Goal: Task Accomplishment & Management: Complete application form

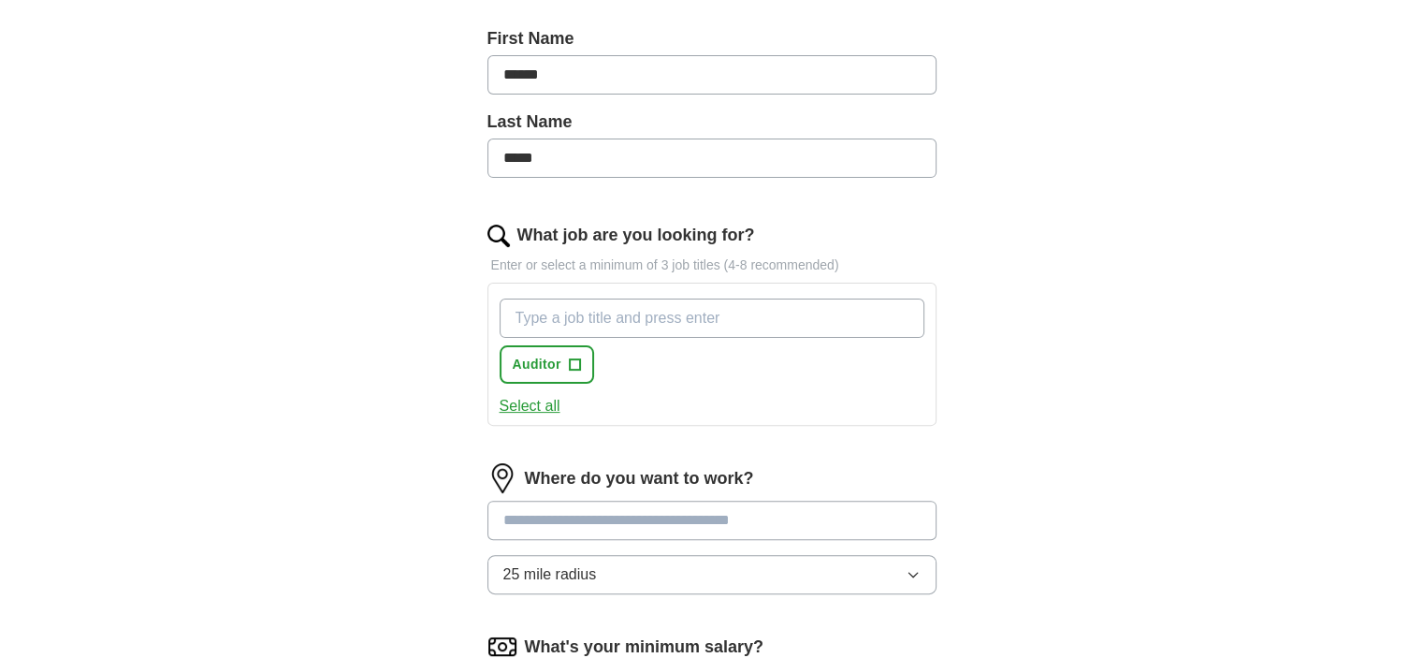
scroll to position [561, 0]
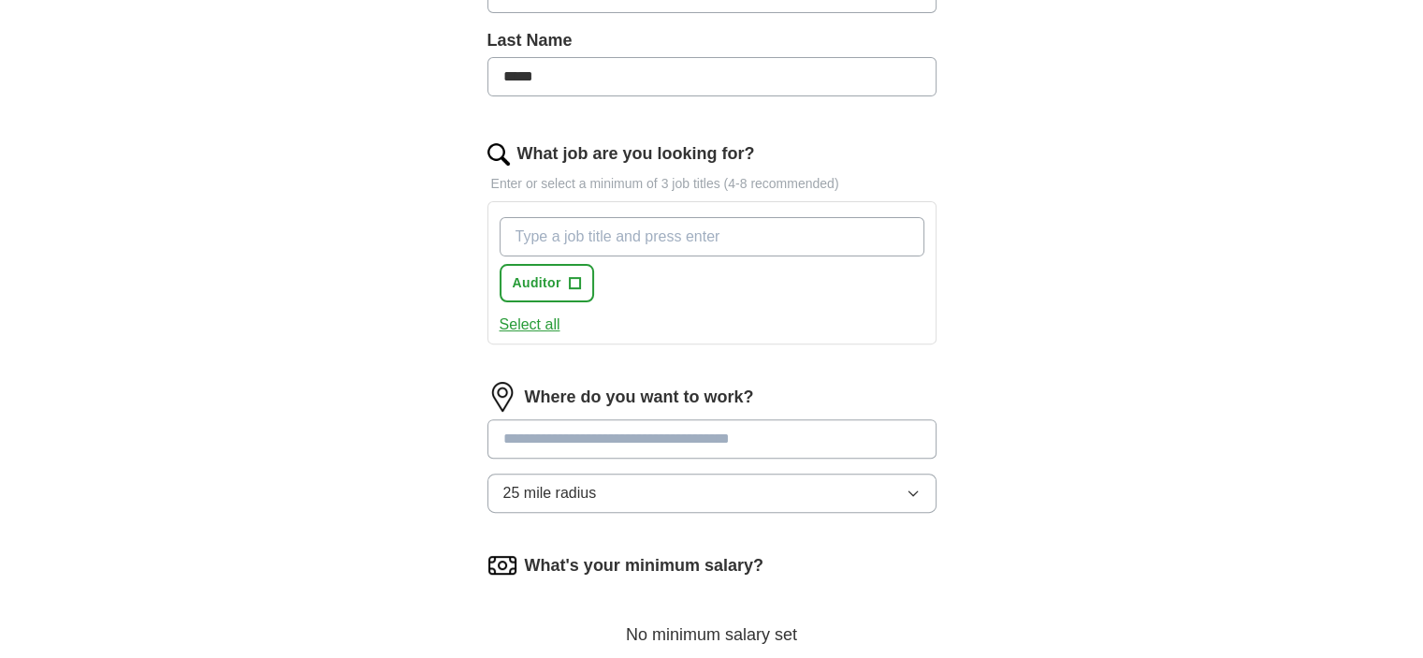
click at [630, 228] on input "What job are you looking for?" at bounding box center [711, 236] width 425 height 39
click at [579, 280] on span "+" at bounding box center [574, 283] width 11 height 15
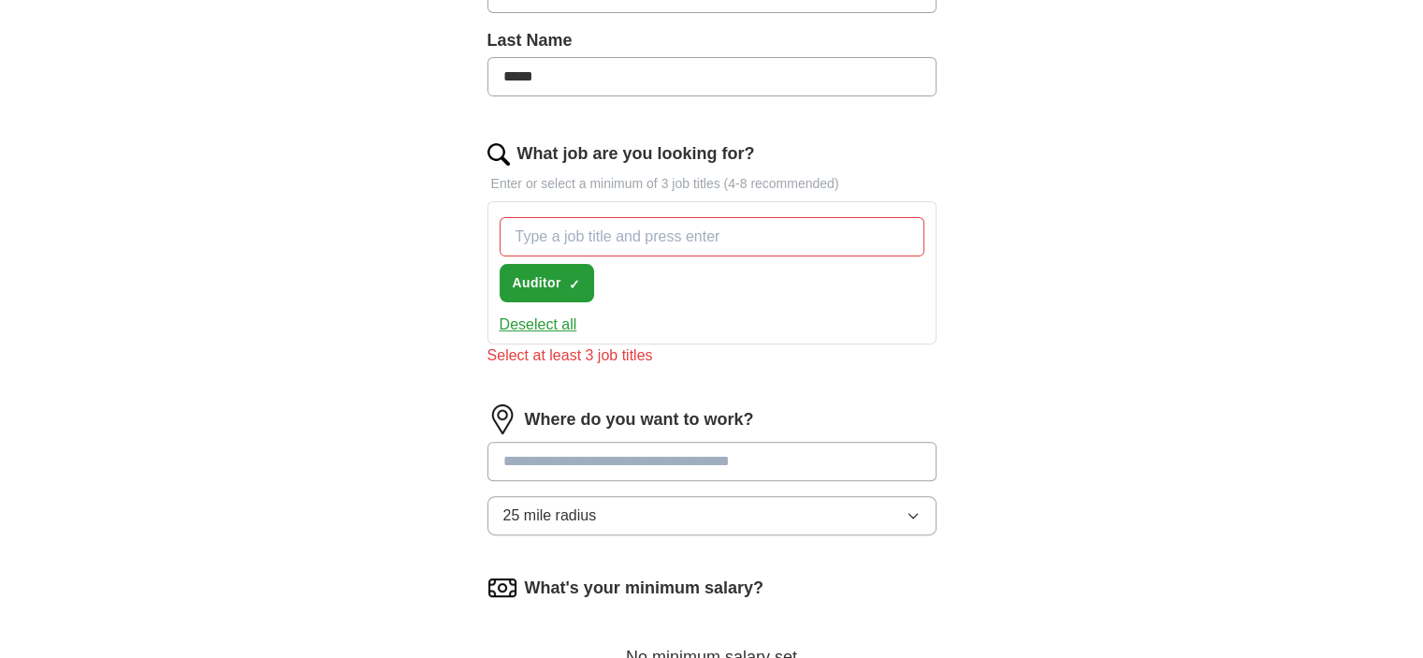
click at [632, 236] on input "What job are you looking for?" at bounding box center [711, 236] width 425 height 39
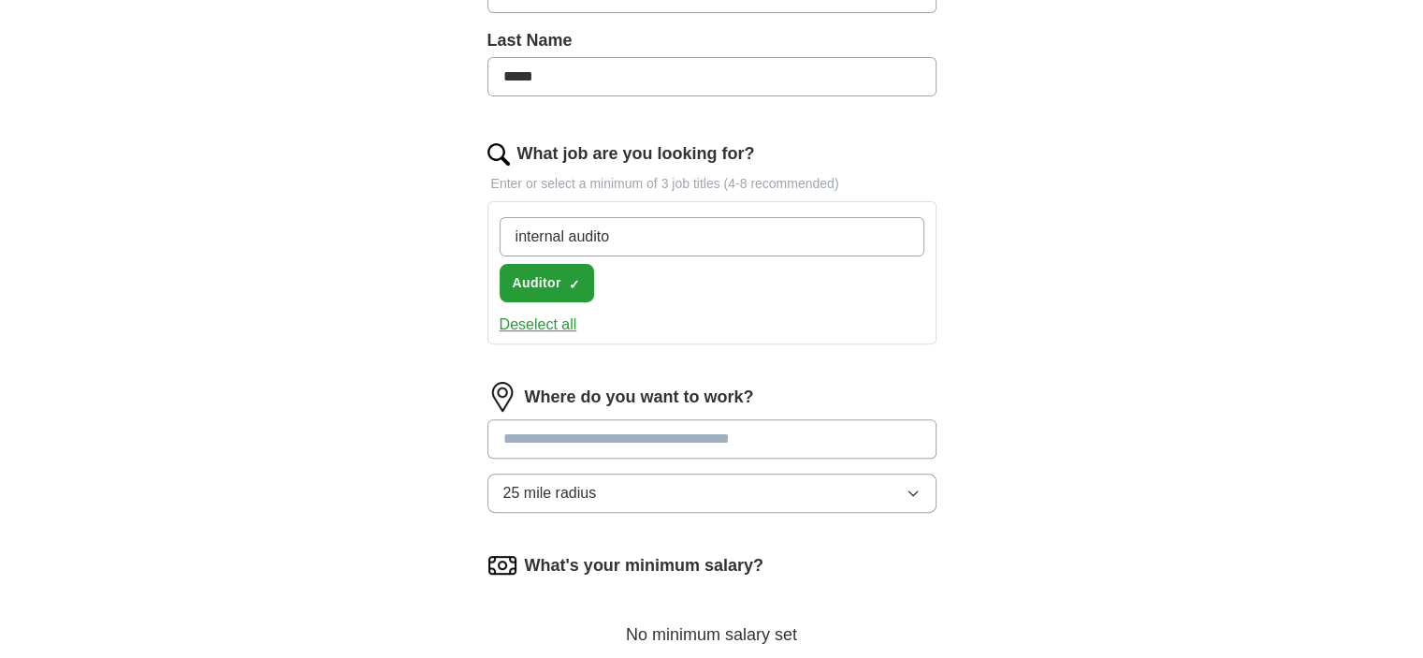
type input "internal auditor"
click at [658, 218] on input "internal auditor" at bounding box center [711, 236] width 425 height 39
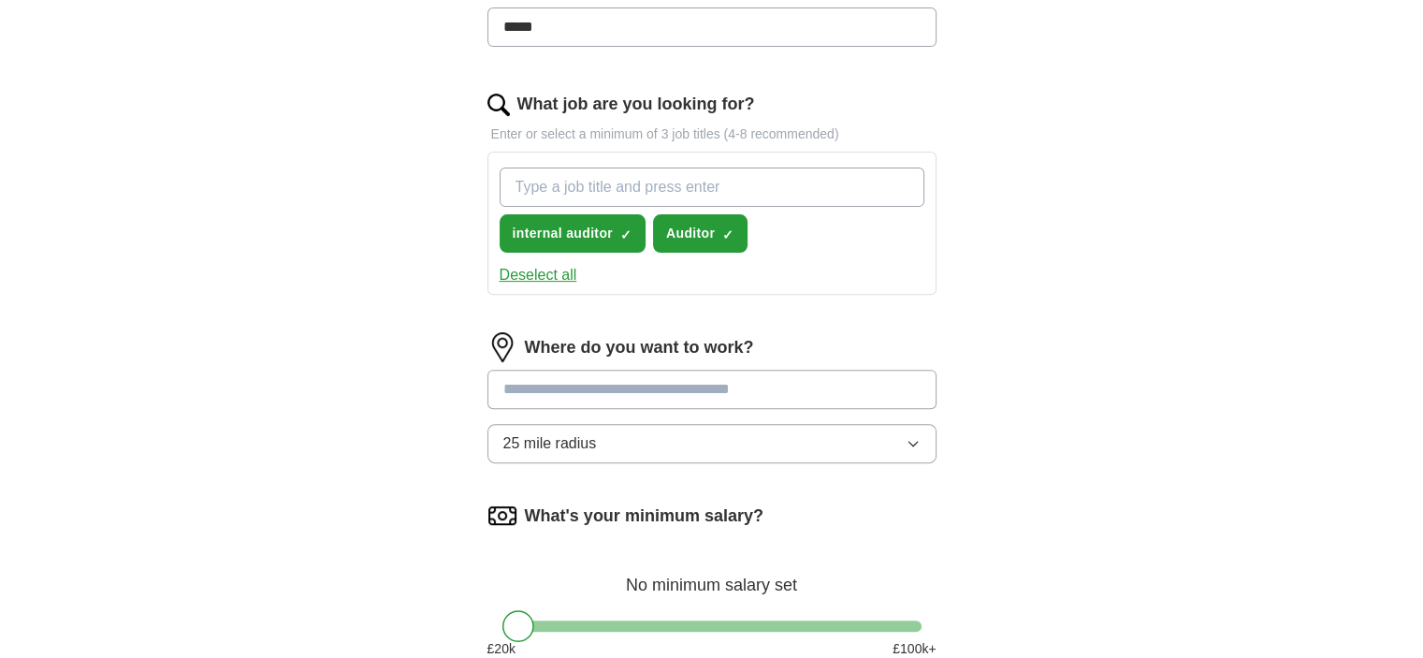
scroll to position [655, 0]
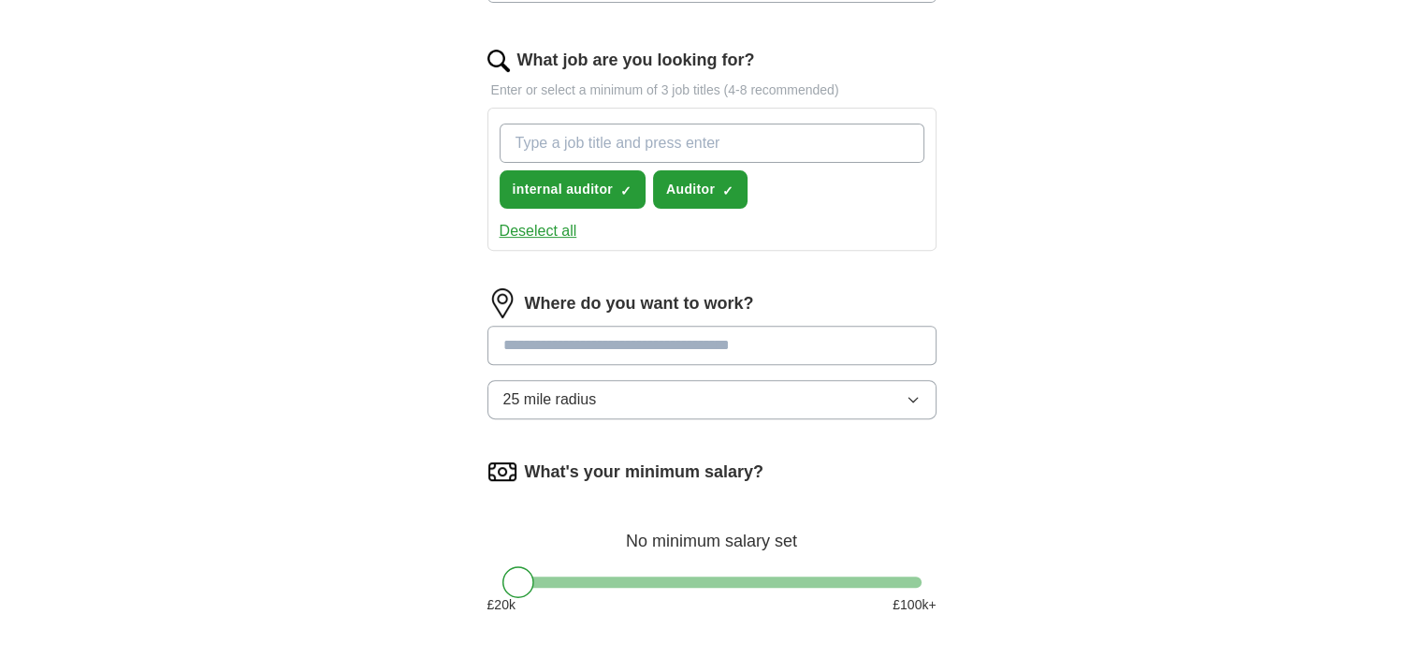
click at [586, 388] on div "Where do you want to work? 25 mile radius" at bounding box center [711, 361] width 449 height 146
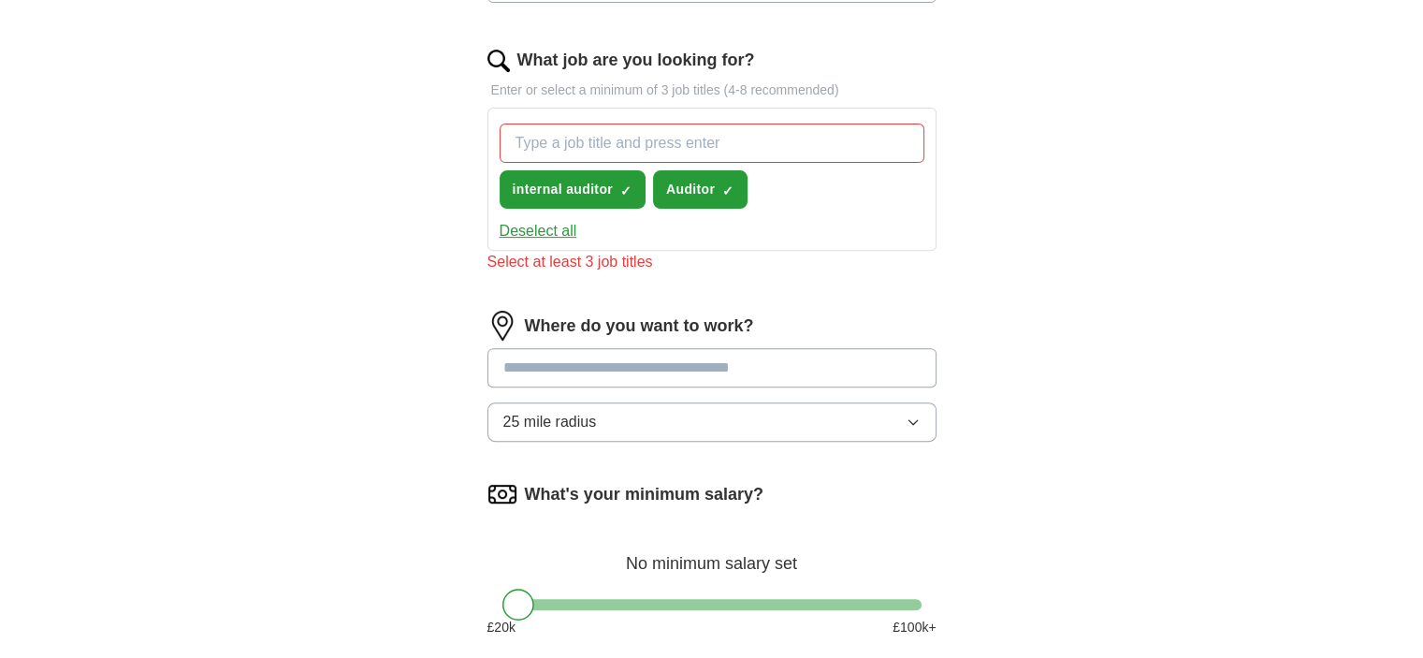
click at [595, 412] on span "25 mile radius" at bounding box center [550, 422] width 94 height 22
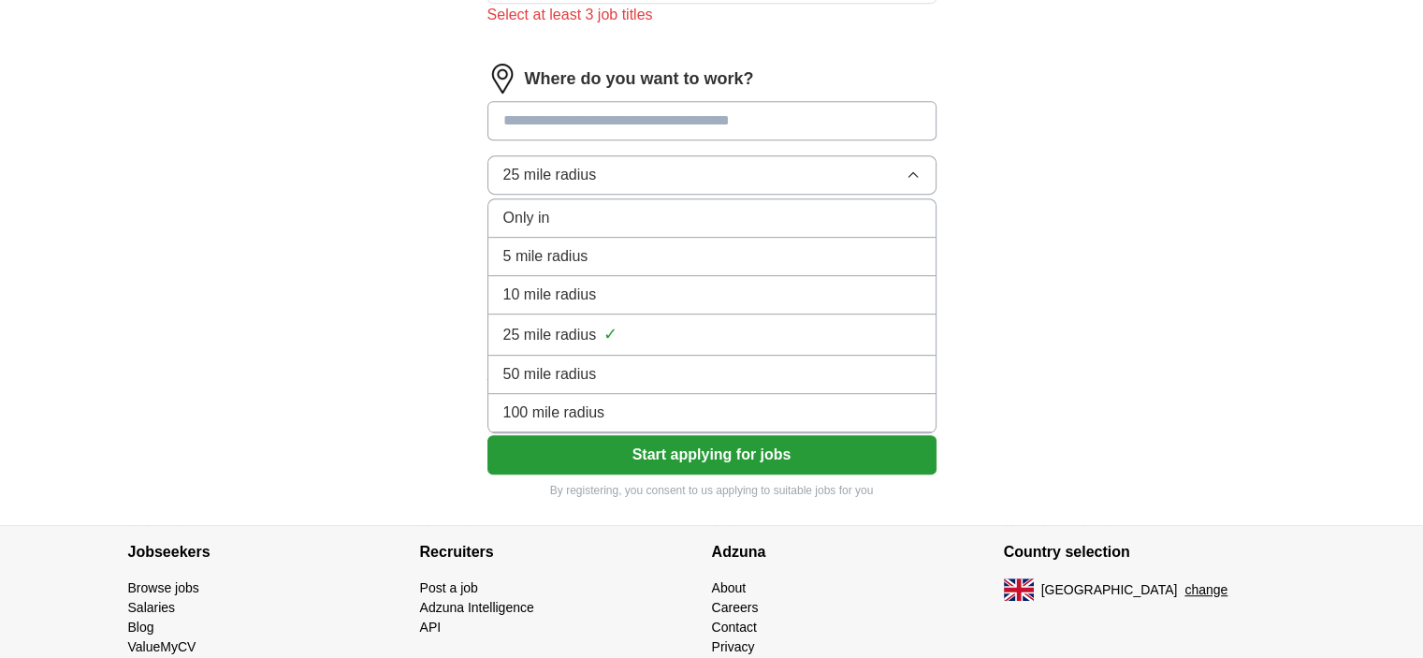
scroll to position [973, 0]
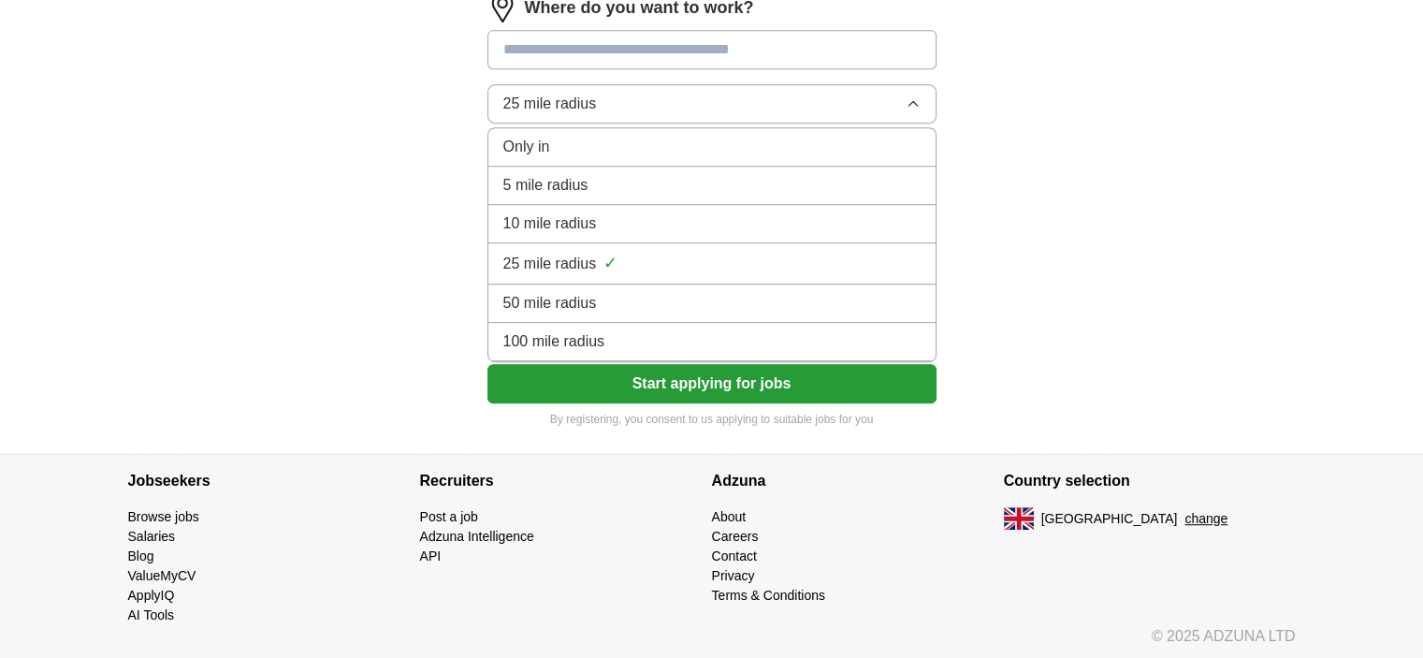
click at [563, 344] on span "100 mile radius" at bounding box center [554, 341] width 102 height 22
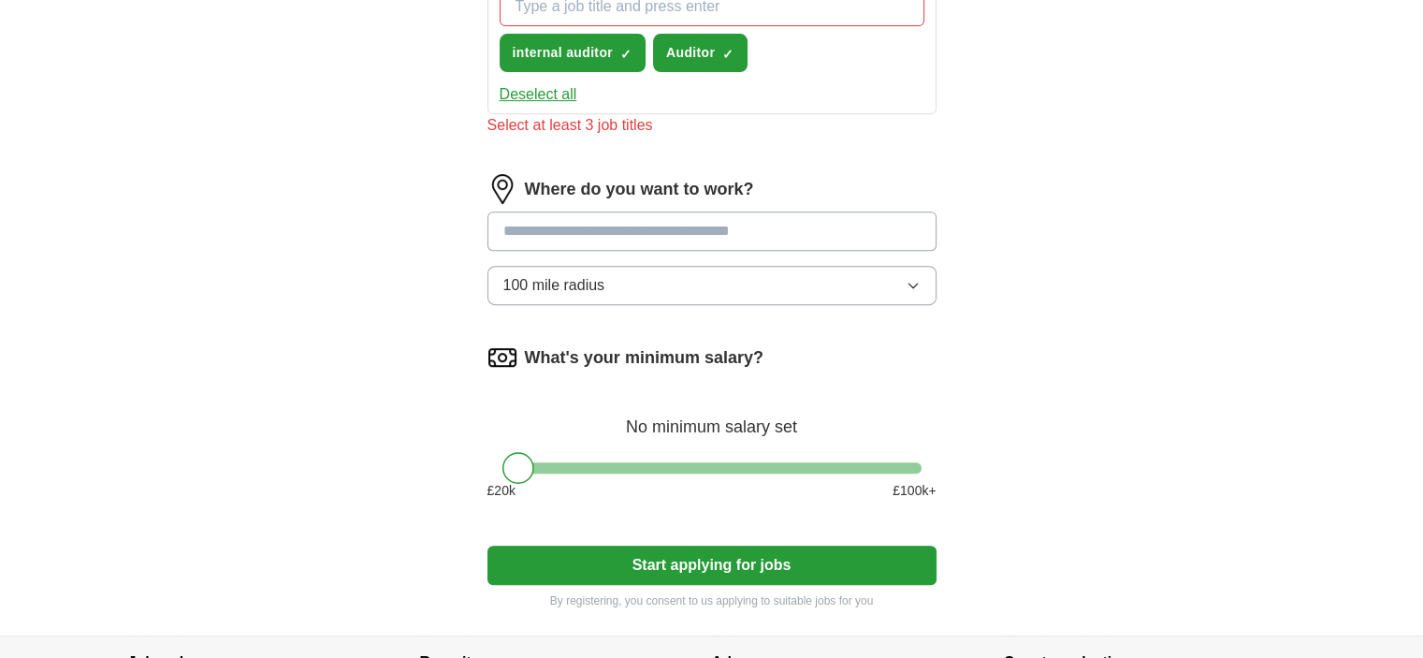
scroll to position [786, 0]
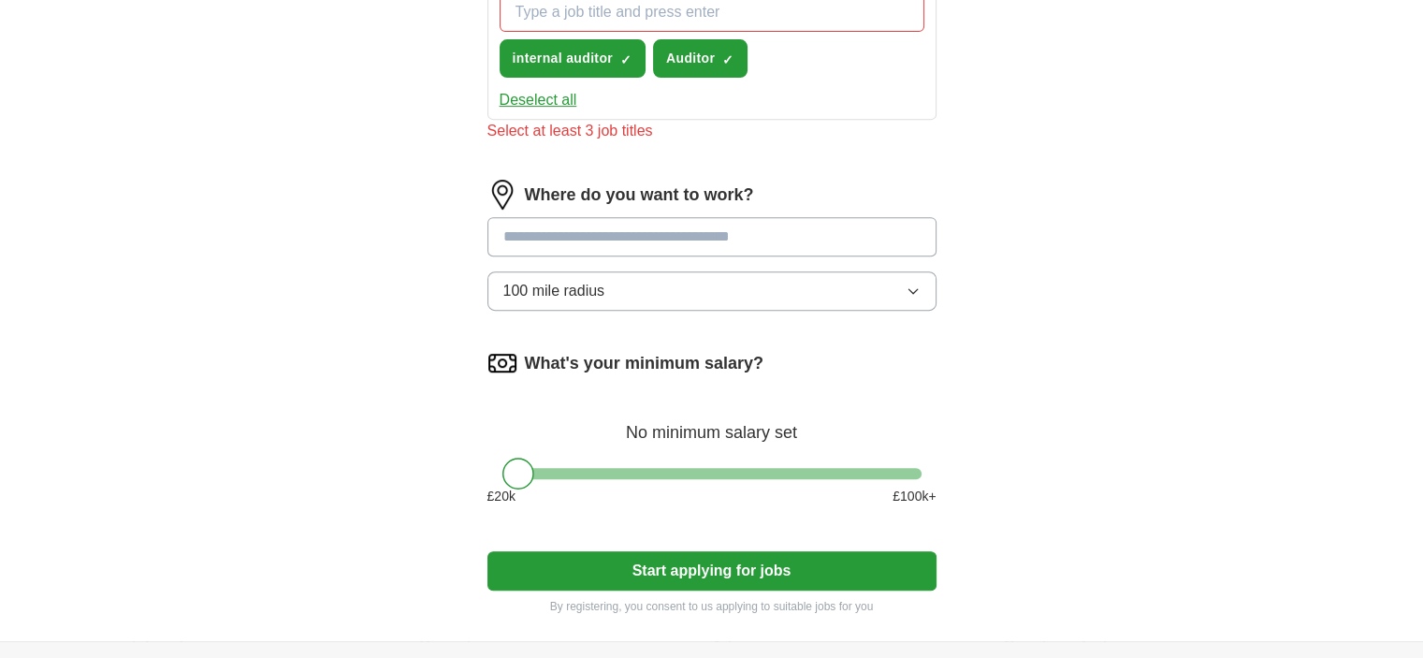
click at [562, 227] on input at bounding box center [711, 236] width 449 height 39
type input "**********"
click at [487, 551] on button "Start applying for jobs" at bounding box center [711, 570] width 449 height 39
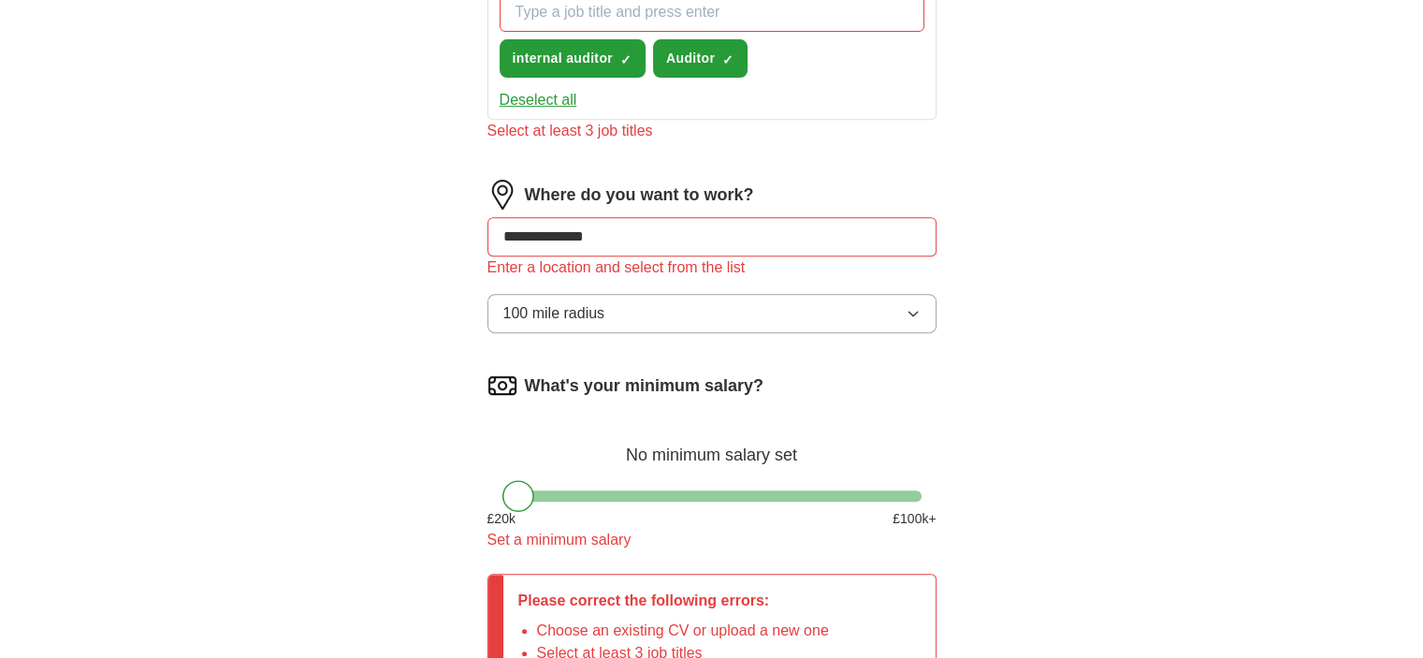
drag, startPoint x: 629, startPoint y: 224, endPoint x: 445, endPoint y: 239, distance: 184.8
click at [445, 239] on div "**********" at bounding box center [711, 99] width 599 height 1491
click at [440, 291] on div "Let ApplyIQ do the hard work of searching and applying for jobs. Just tell us w…" at bounding box center [711, 99] width 599 height 1491
click at [658, 224] on input at bounding box center [711, 236] width 449 height 39
type input "**"
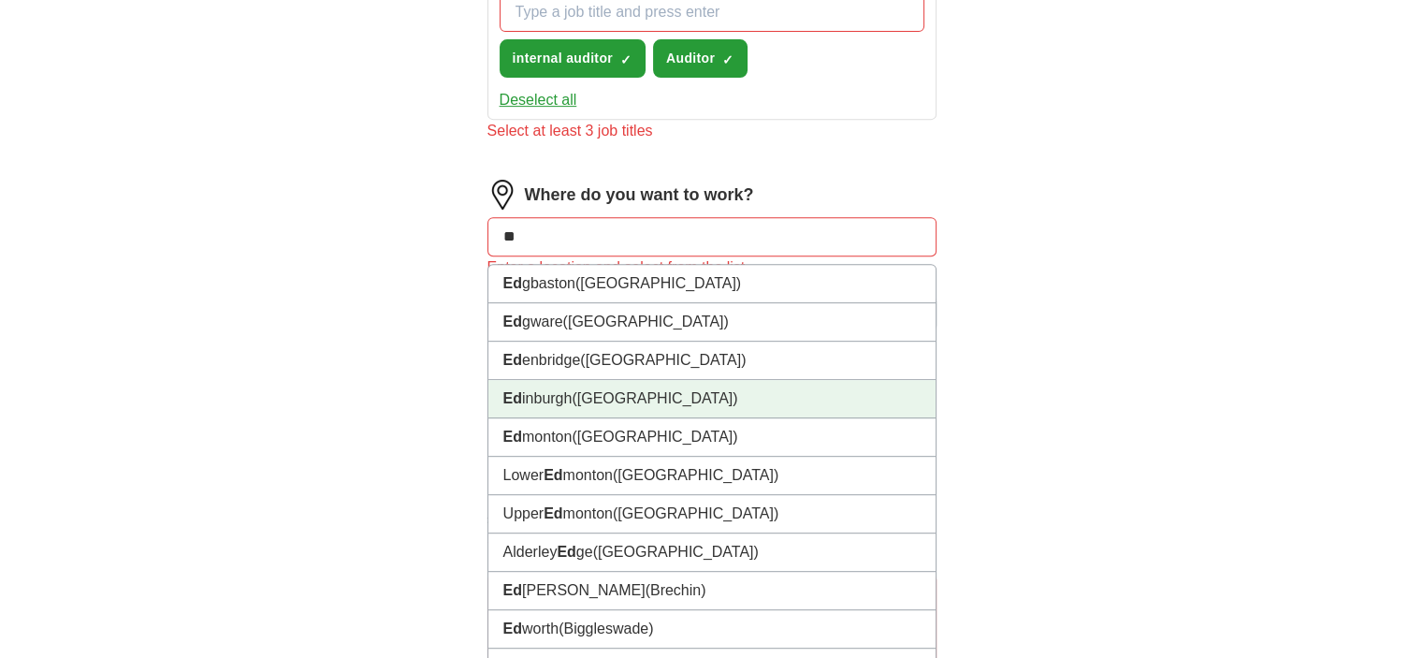
click at [612, 403] on li "Ed inburgh ([GEOGRAPHIC_DATA])" at bounding box center [711, 399] width 447 height 38
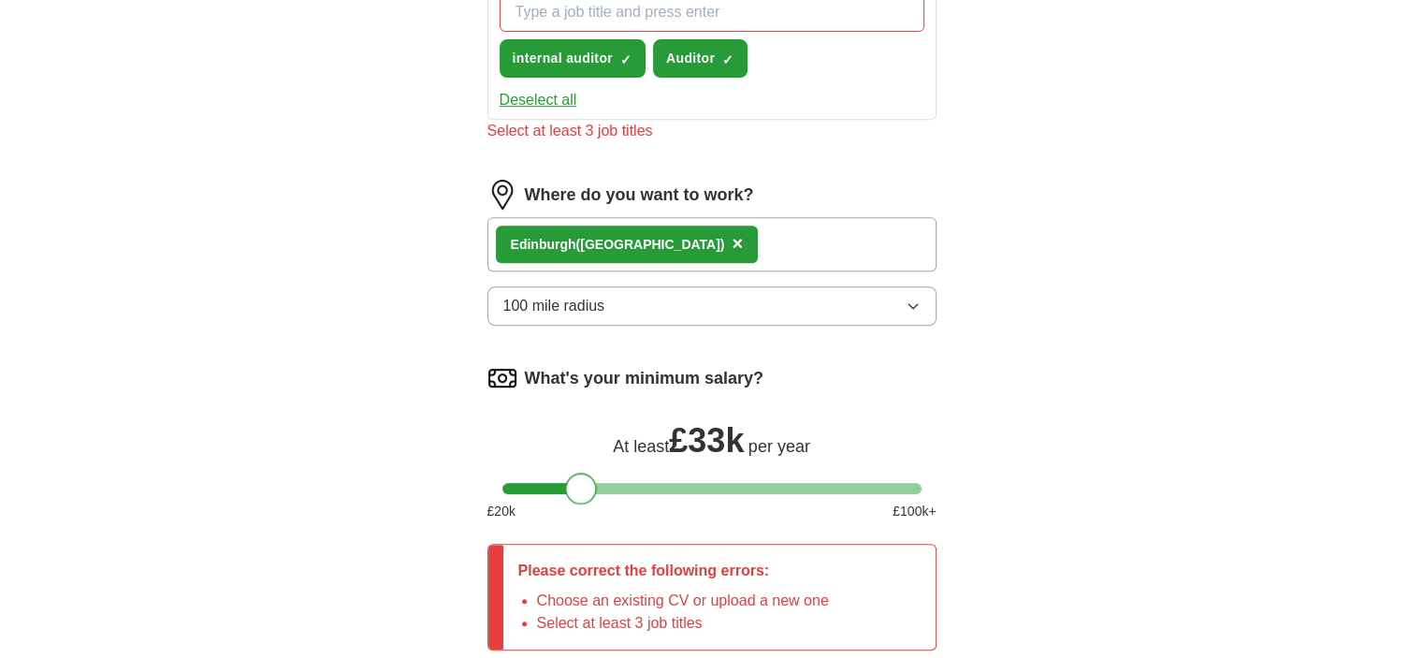
drag, startPoint x: 525, startPoint y: 492, endPoint x: 585, endPoint y: 492, distance: 60.8
click at [585, 492] on div at bounding box center [581, 488] width 32 height 32
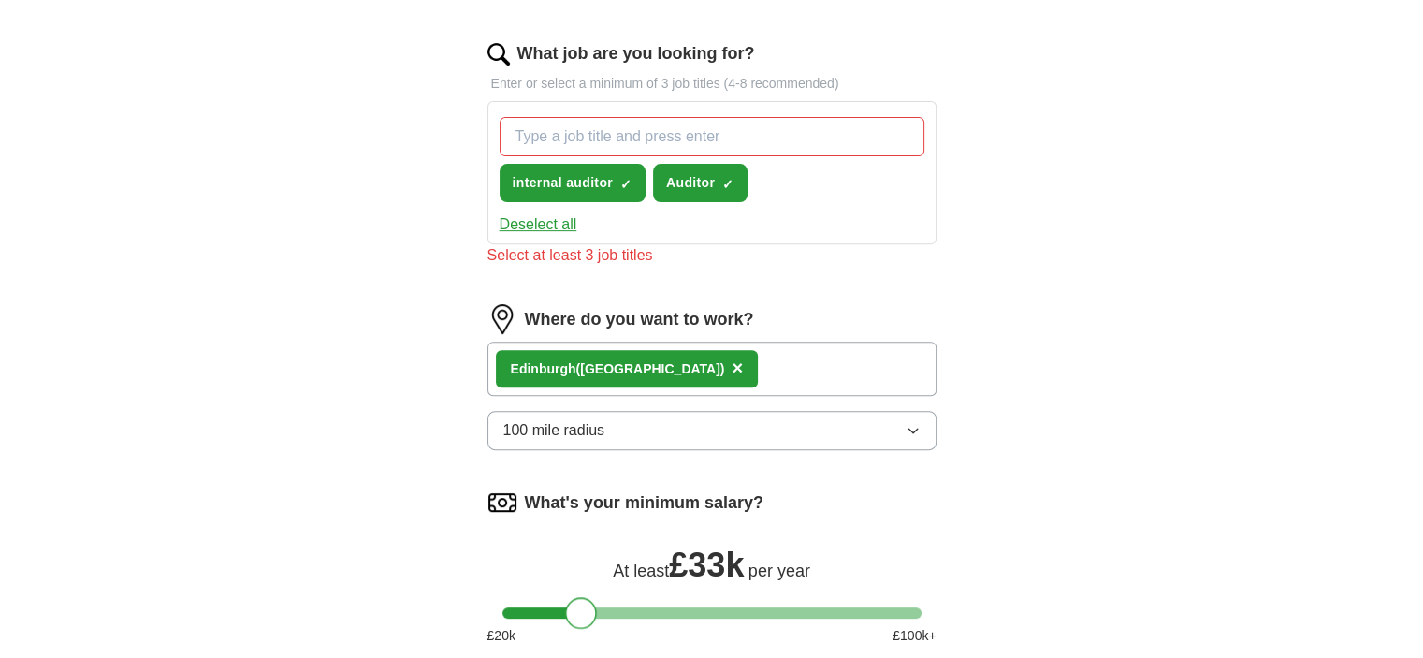
scroll to position [434, 0]
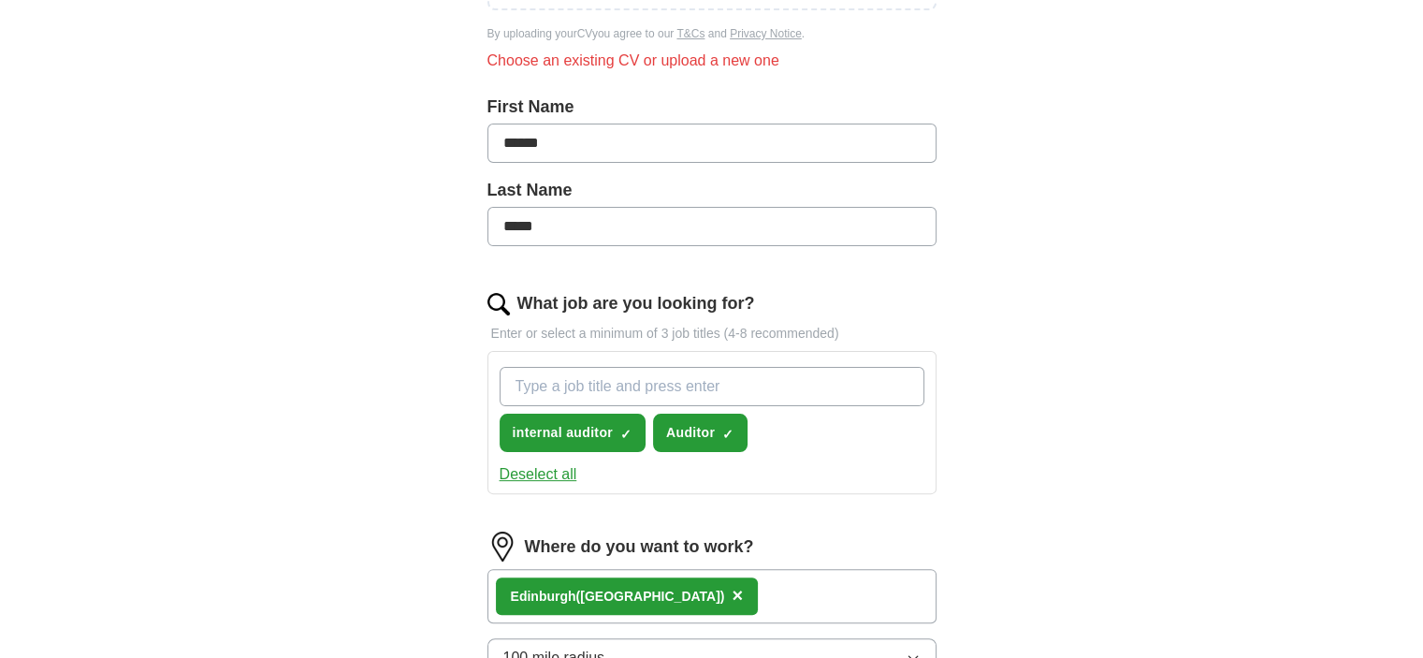
click at [613, 388] on input "What job are you looking for?" at bounding box center [711, 386] width 425 height 39
type input "r"
type input "analyst"
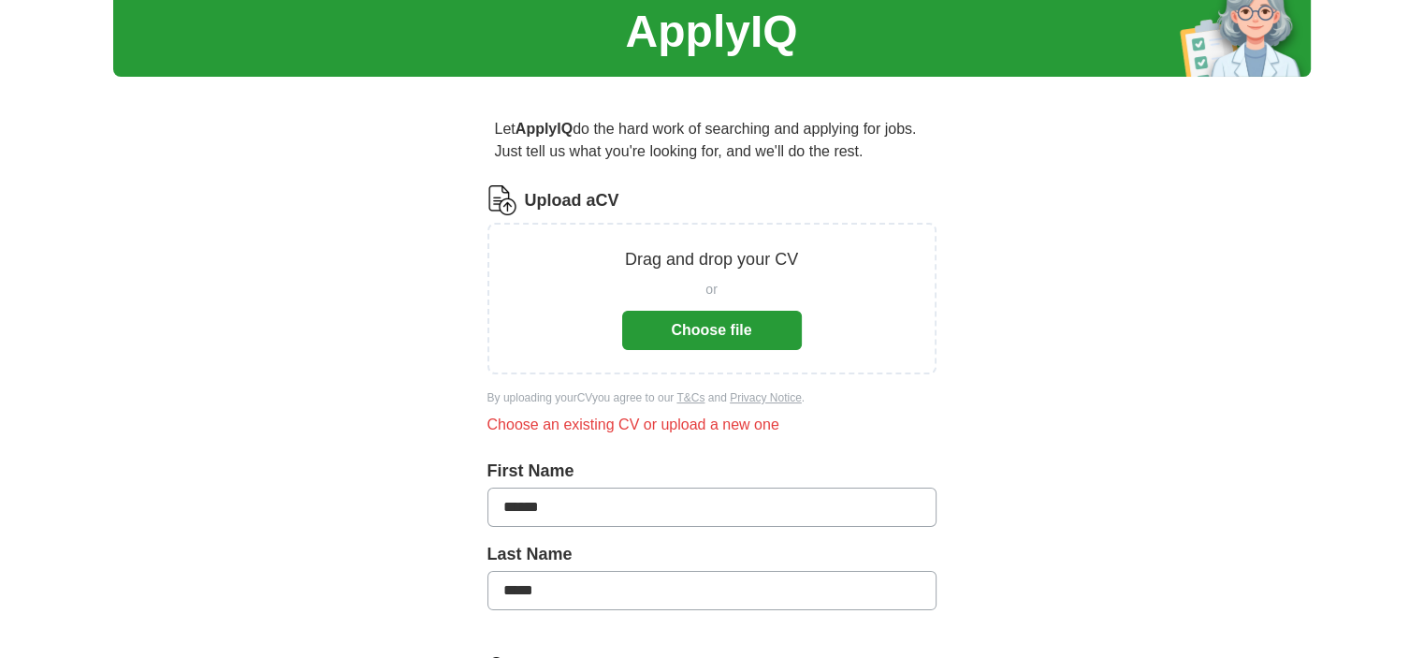
scroll to position [0, 0]
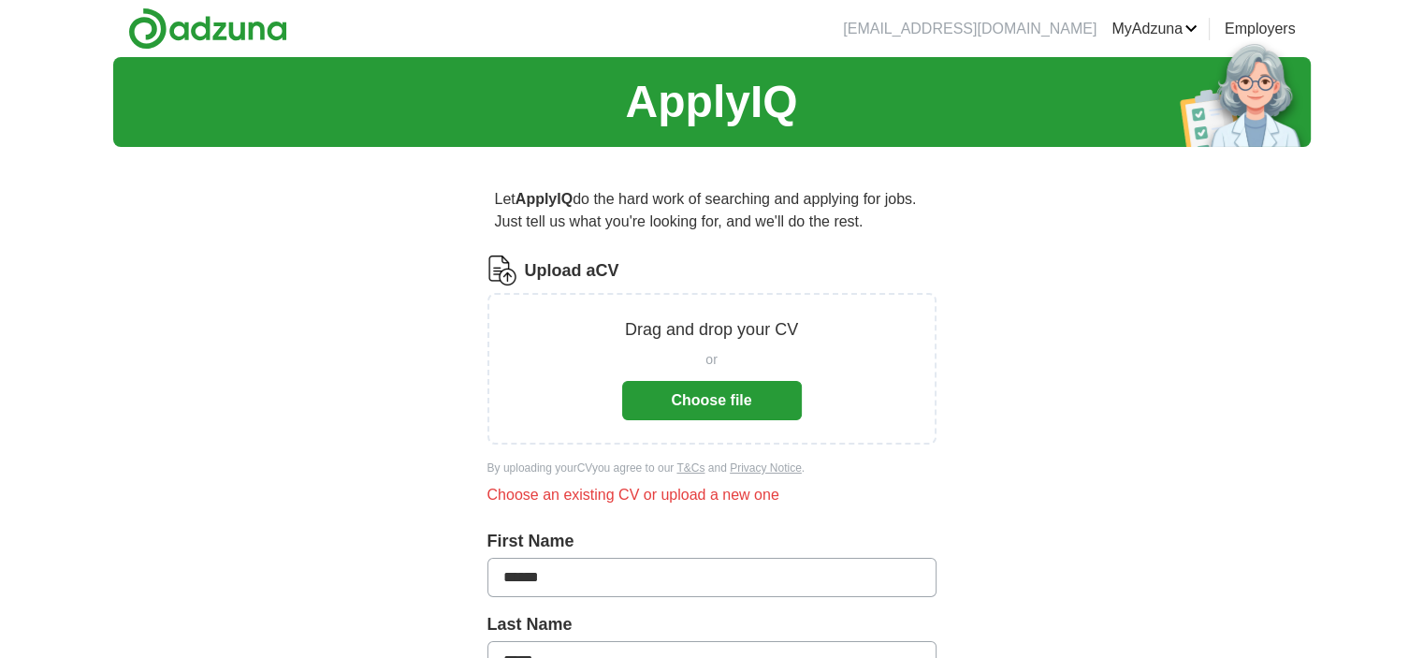
click at [677, 398] on button "Choose file" at bounding box center [712, 400] width 180 height 39
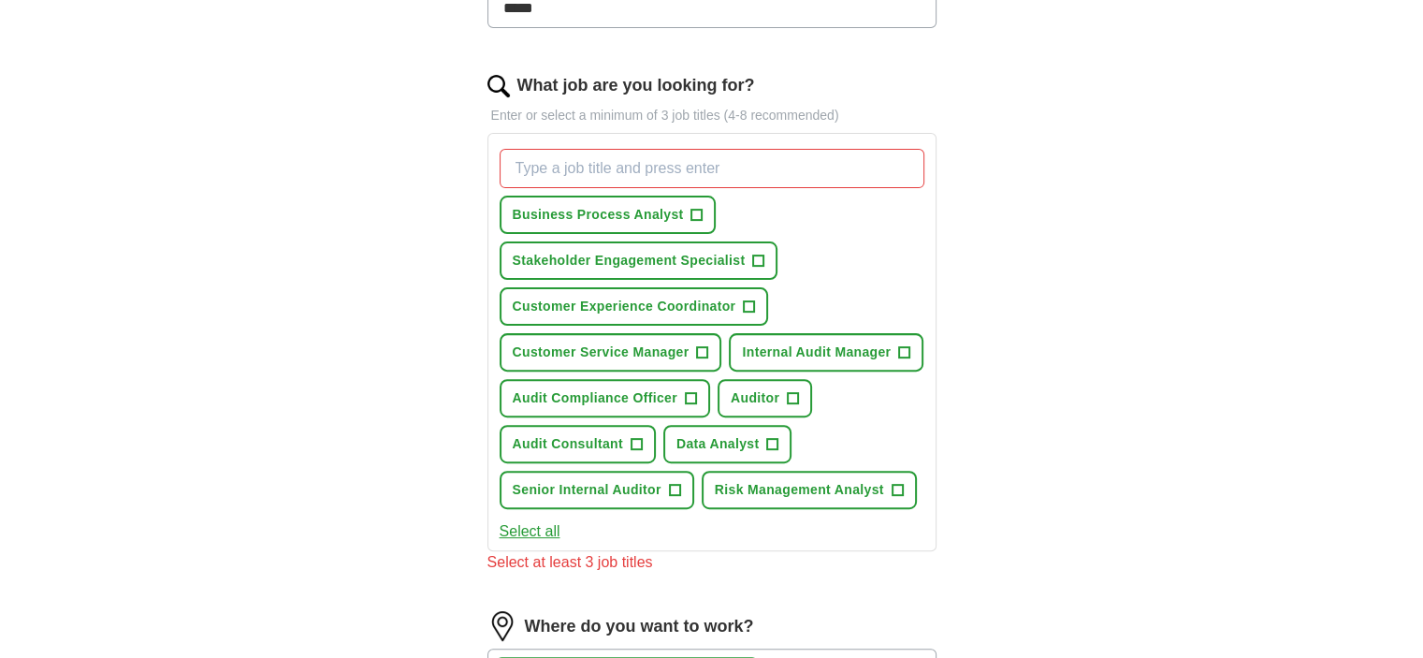
scroll to position [655, 0]
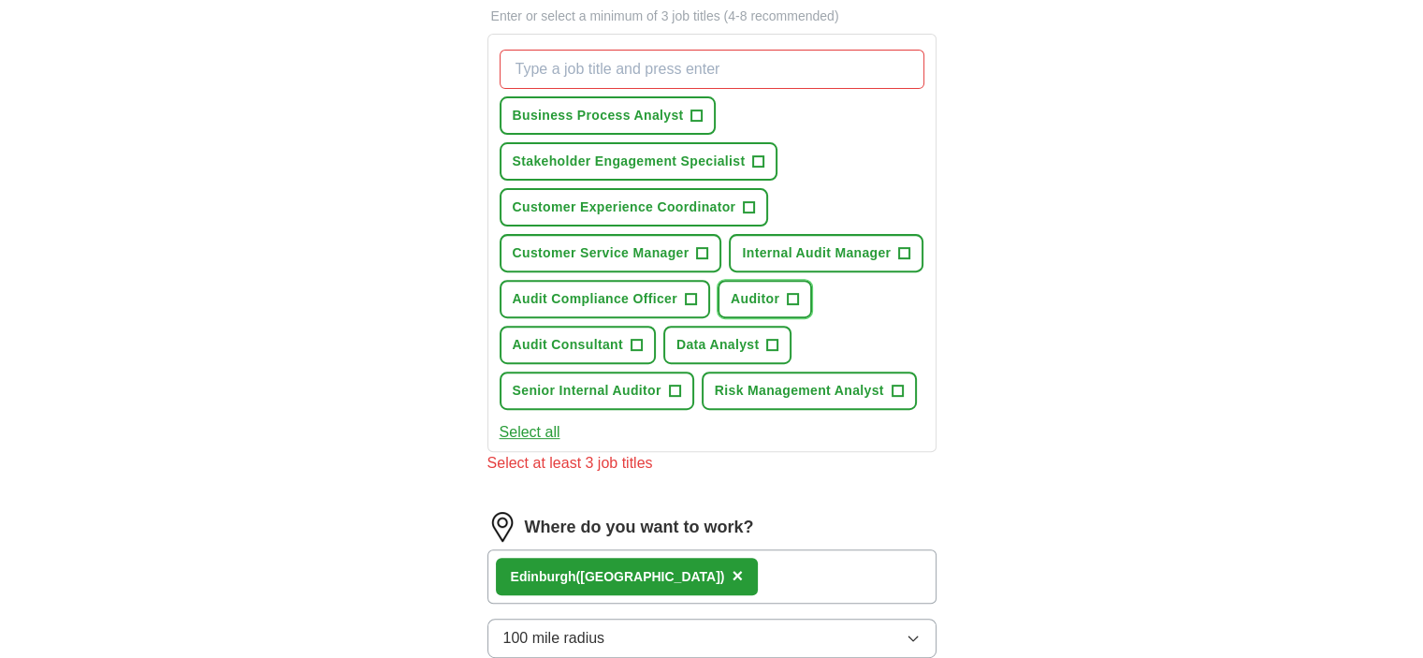
click at [788, 295] on span "+" at bounding box center [793, 299] width 11 height 15
click at [673, 383] on span "+" at bounding box center [674, 390] width 11 height 15
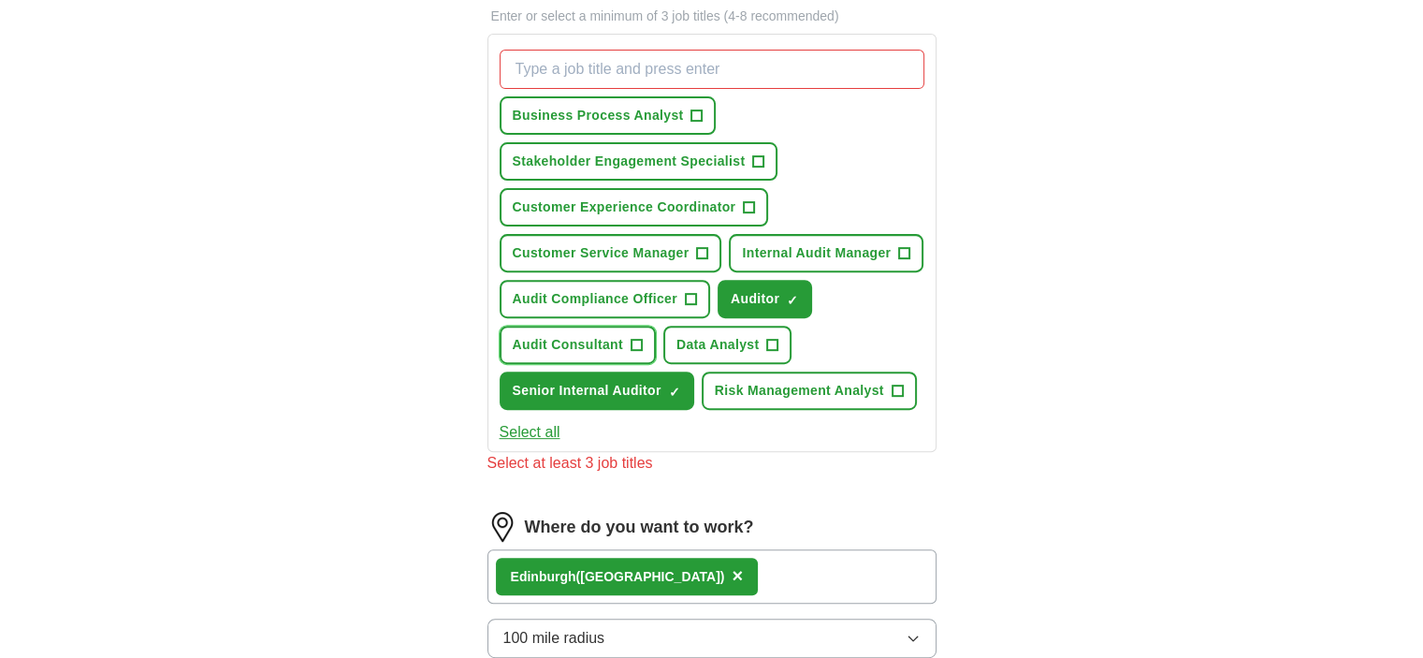
click at [637, 338] on span "+" at bounding box center [635, 345] width 11 height 15
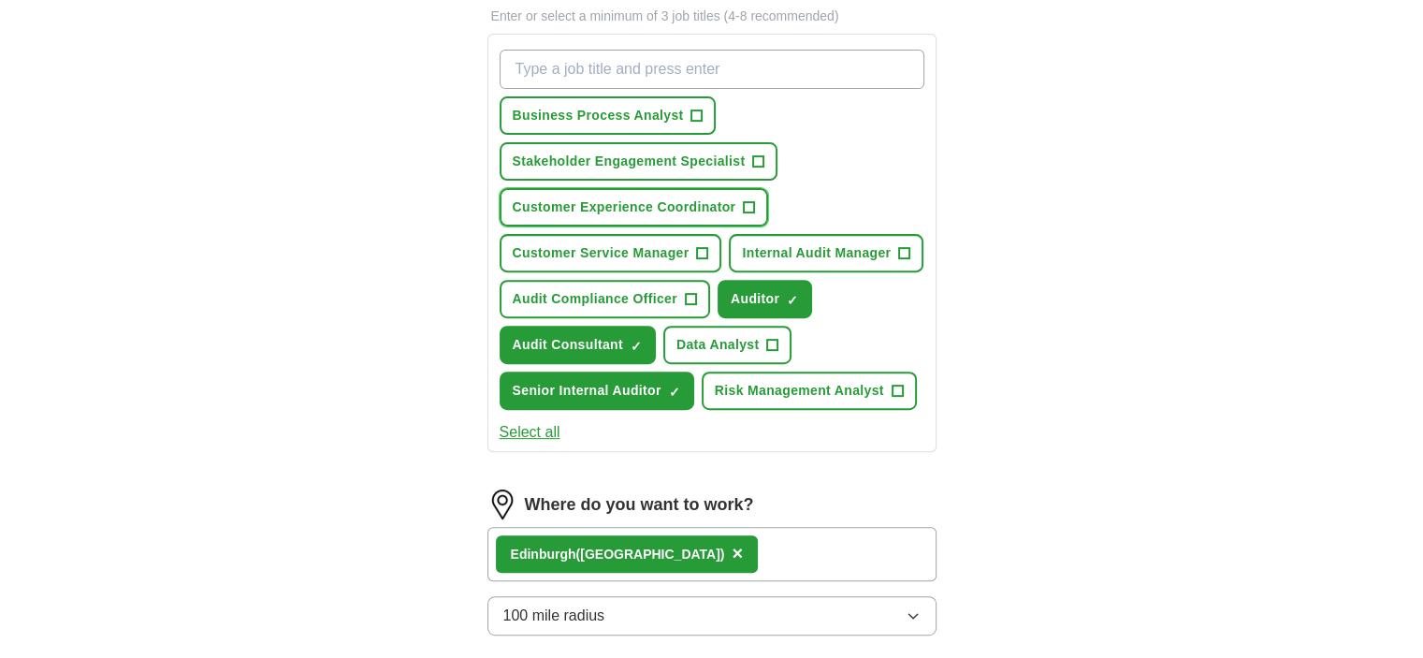
click at [748, 212] on button "Customer Experience Coordinator +" at bounding box center [633, 207] width 269 height 38
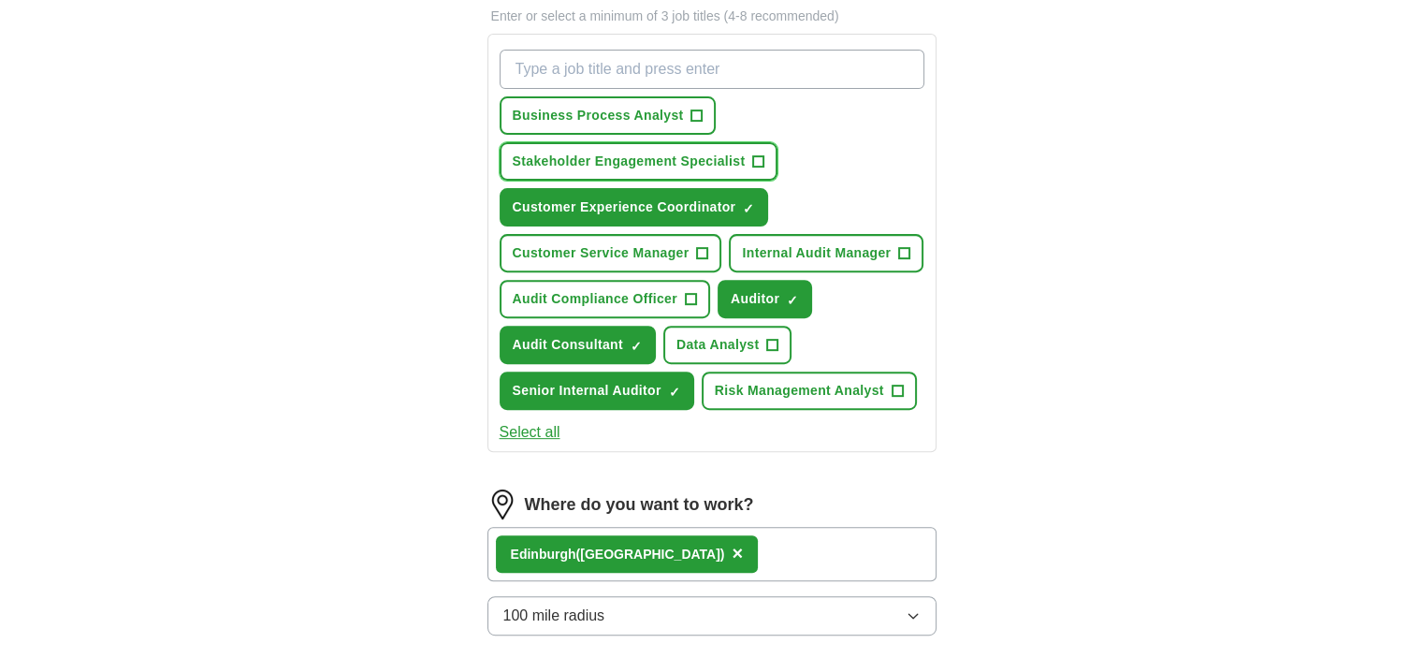
click at [753, 164] on span "+" at bounding box center [758, 161] width 11 height 15
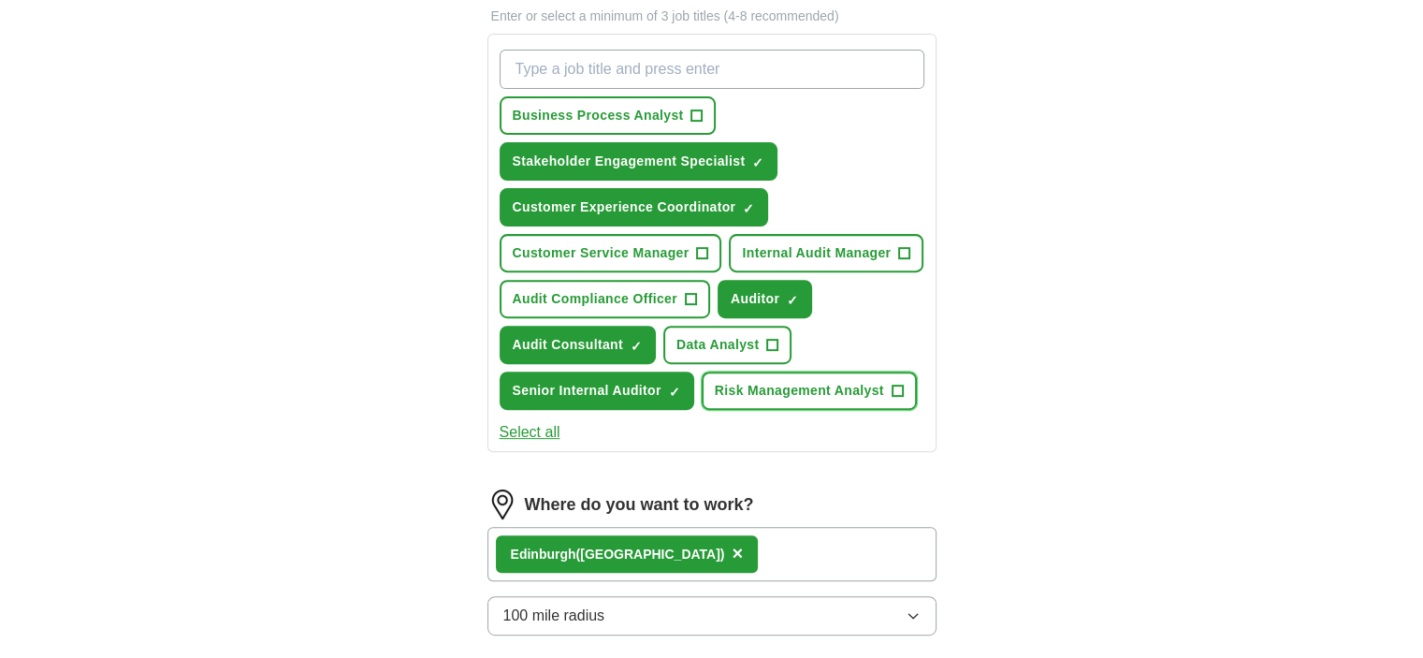
click at [822, 385] on span "Risk Management Analyst" at bounding box center [799, 391] width 169 height 20
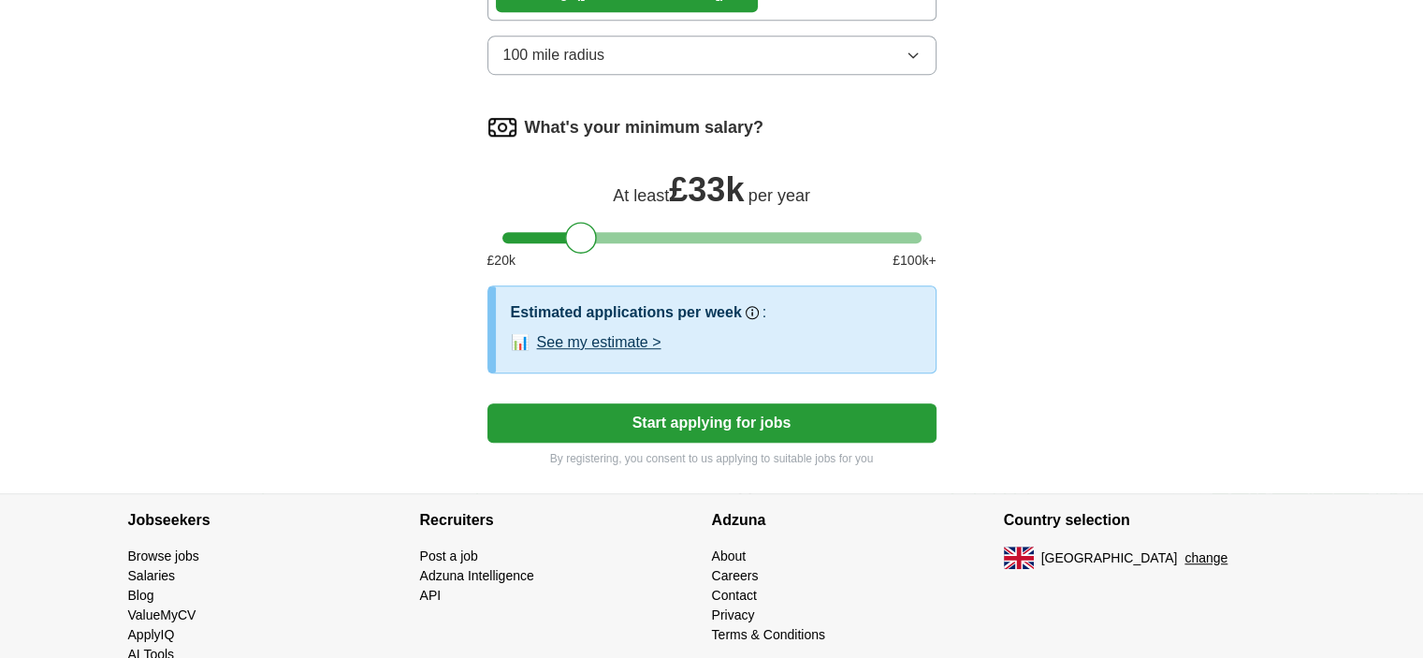
scroll to position [1216, 0]
click at [700, 412] on button "Start applying for jobs" at bounding box center [711, 421] width 449 height 39
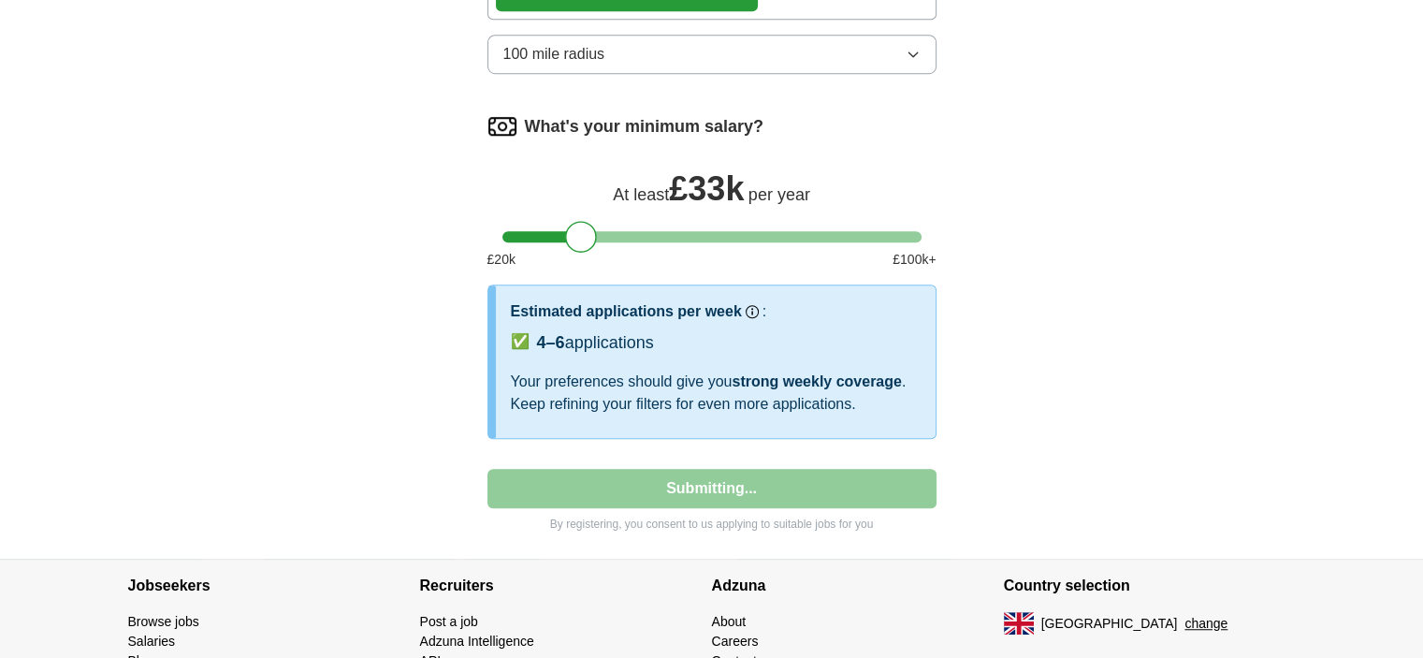
select select "**"
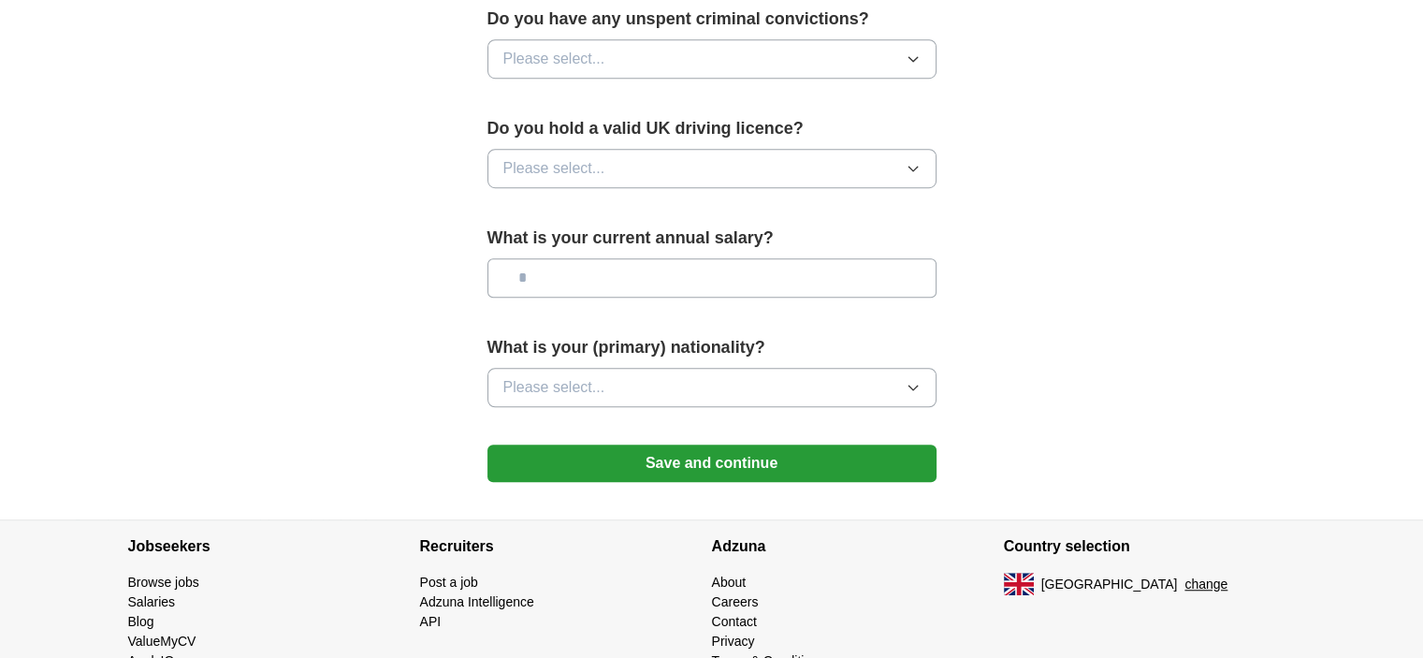
click at [697, 390] on button "Please select..." at bounding box center [711, 387] width 449 height 39
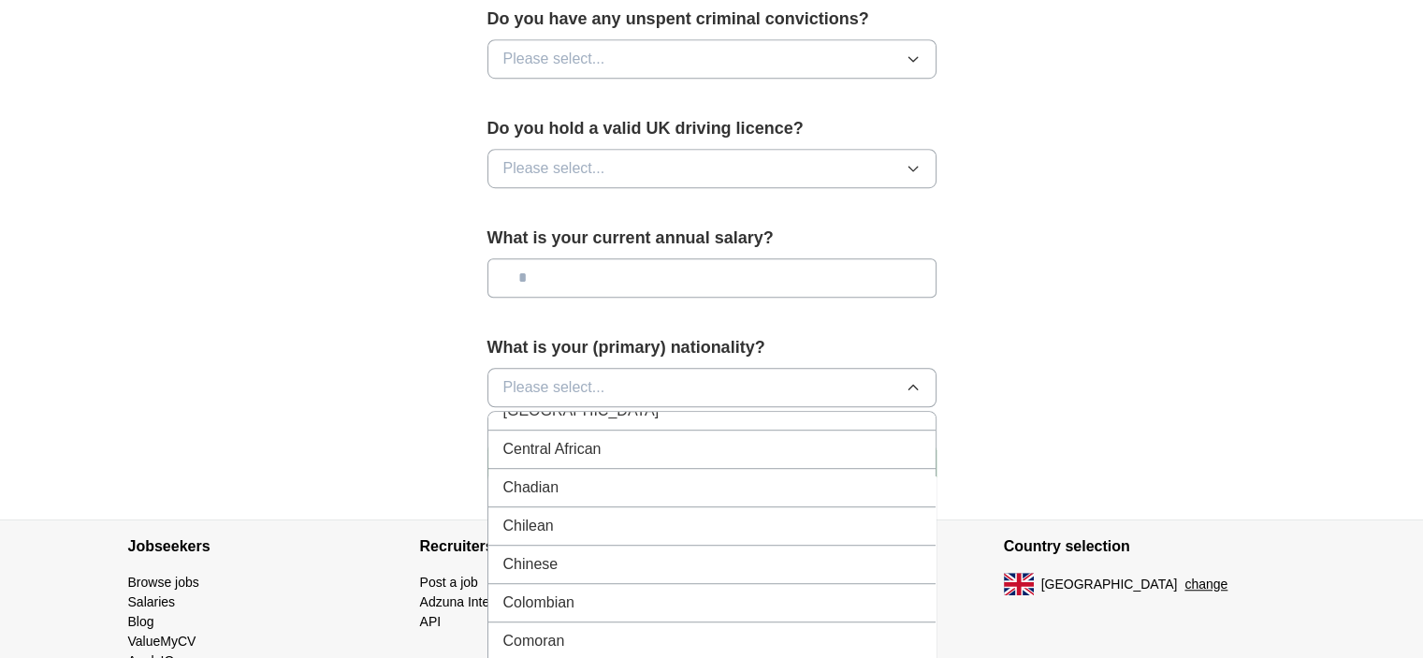
scroll to position [1403, 0]
click at [582, 512] on div "Chinese" at bounding box center [711, 523] width 417 height 22
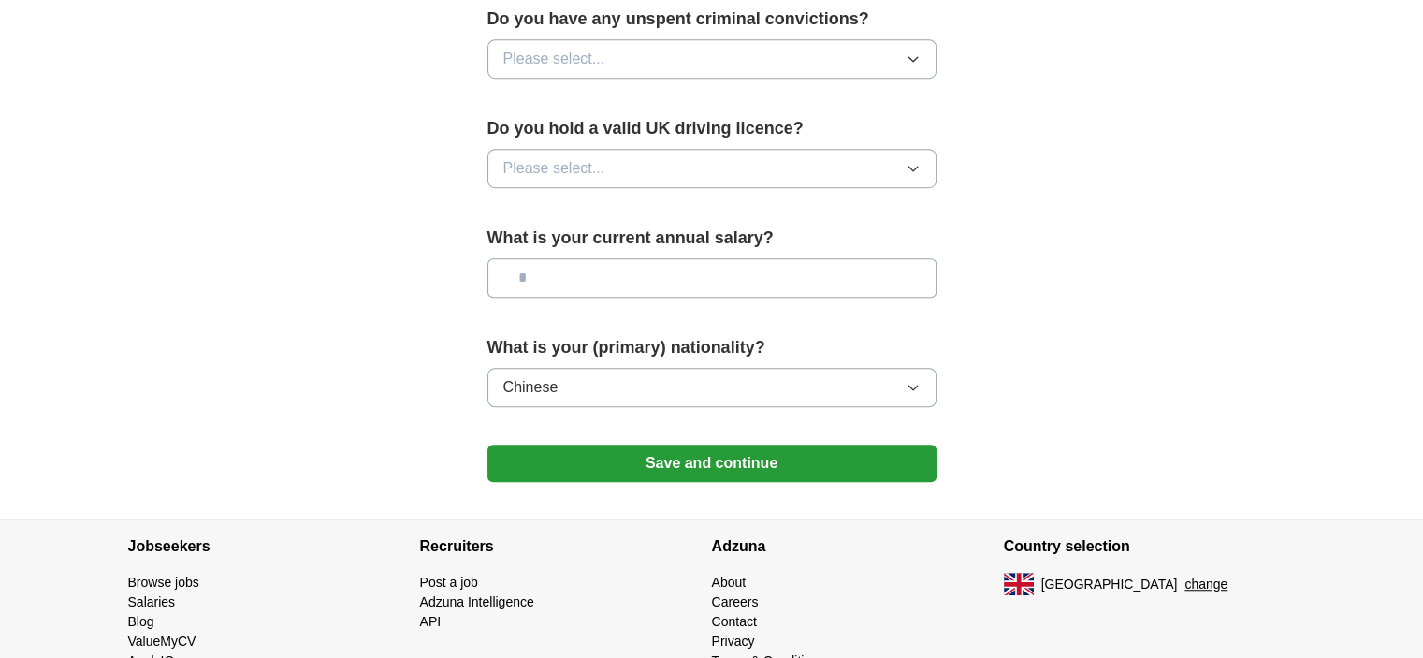
click at [616, 276] on input "text" at bounding box center [711, 277] width 449 height 39
type input "*******"
click at [606, 169] on button "Please select..." at bounding box center [711, 168] width 449 height 39
click at [592, 239] on div "No" at bounding box center [711, 250] width 417 height 22
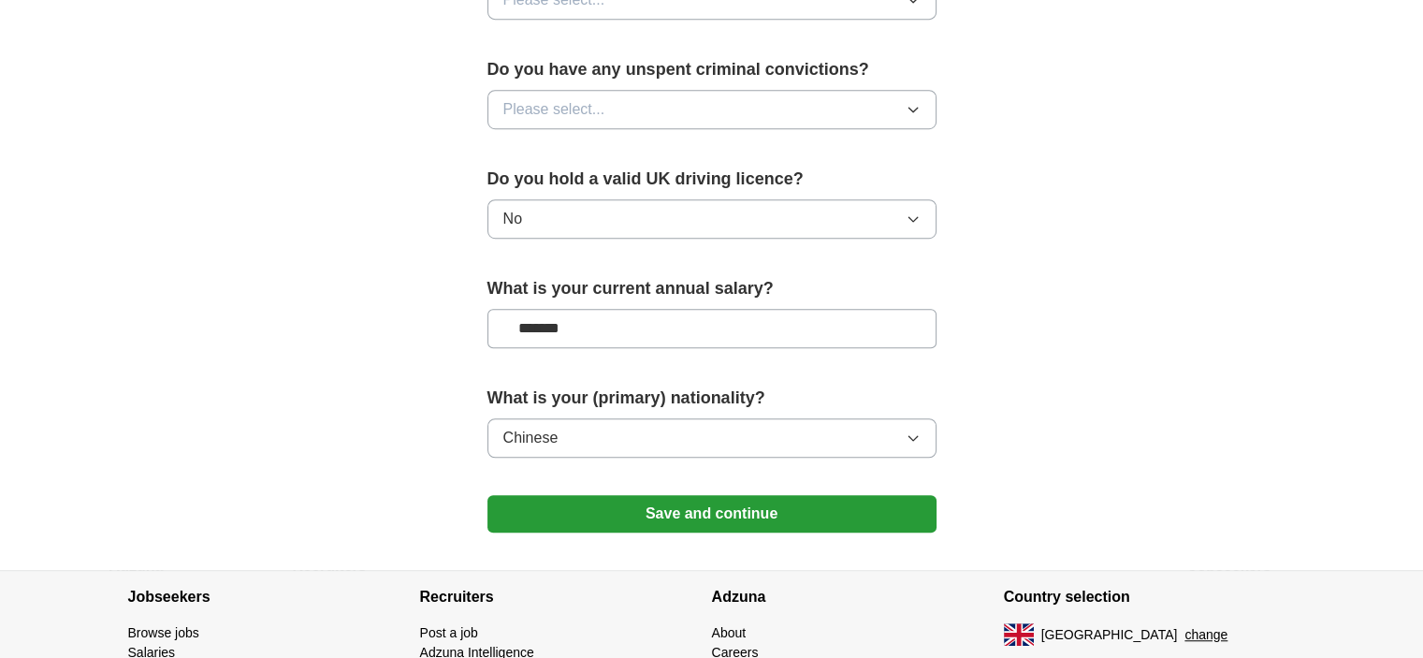
scroll to position [1029, 0]
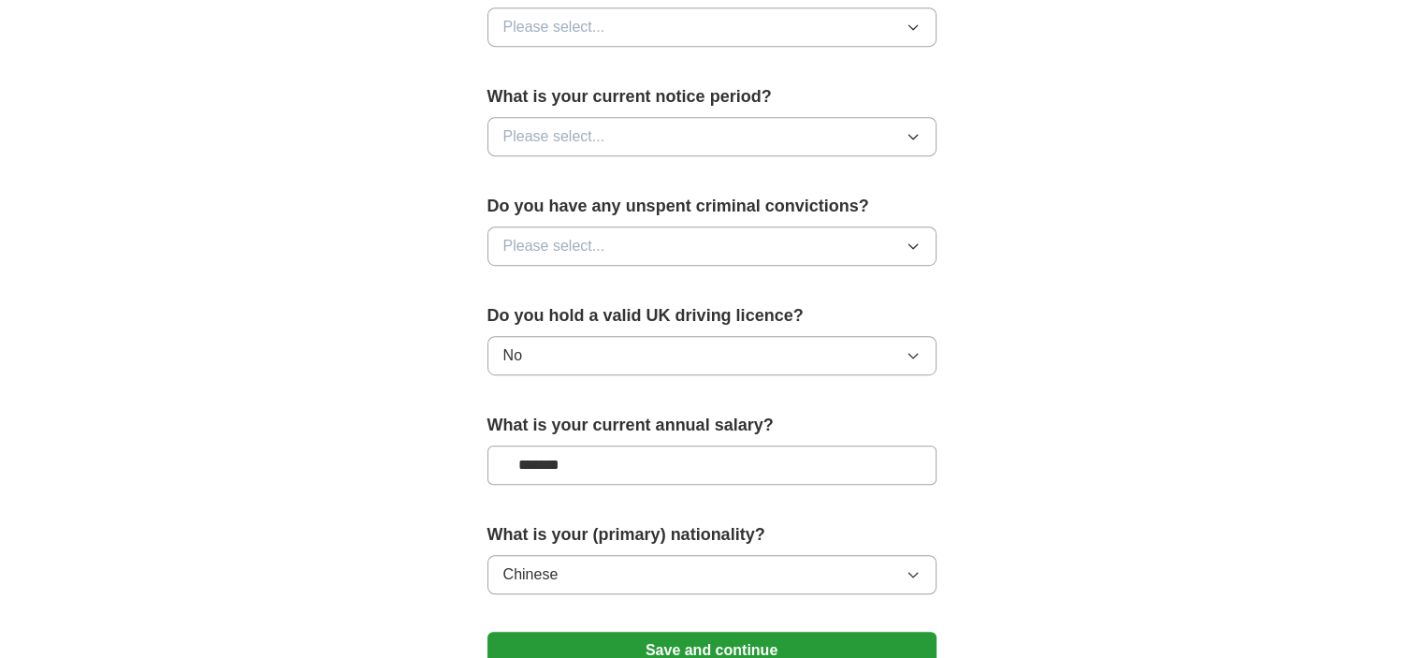
click at [595, 235] on span "Please select..." at bounding box center [554, 246] width 102 height 22
click at [569, 321] on div "No" at bounding box center [711, 327] width 417 height 22
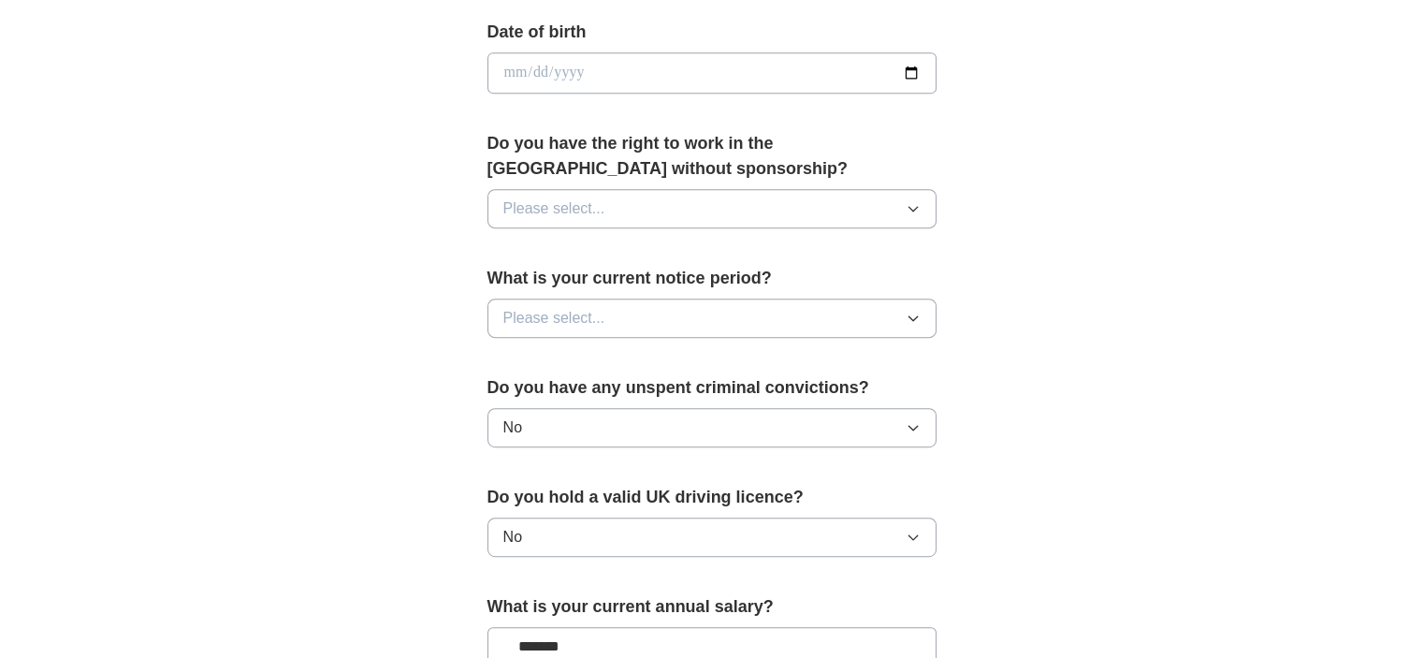
scroll to position [748, 0]
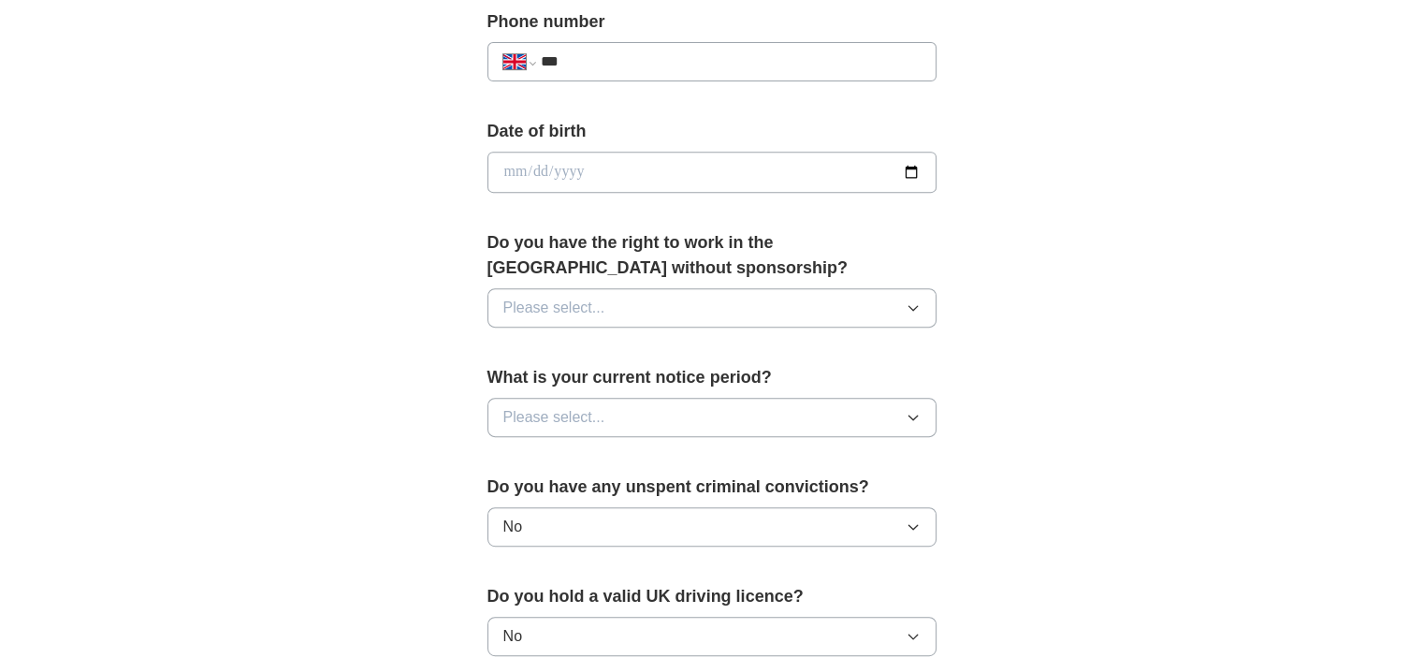
click at [575, 410] on span "Please select..." at bounding box center [554, 417] width 102 height 22
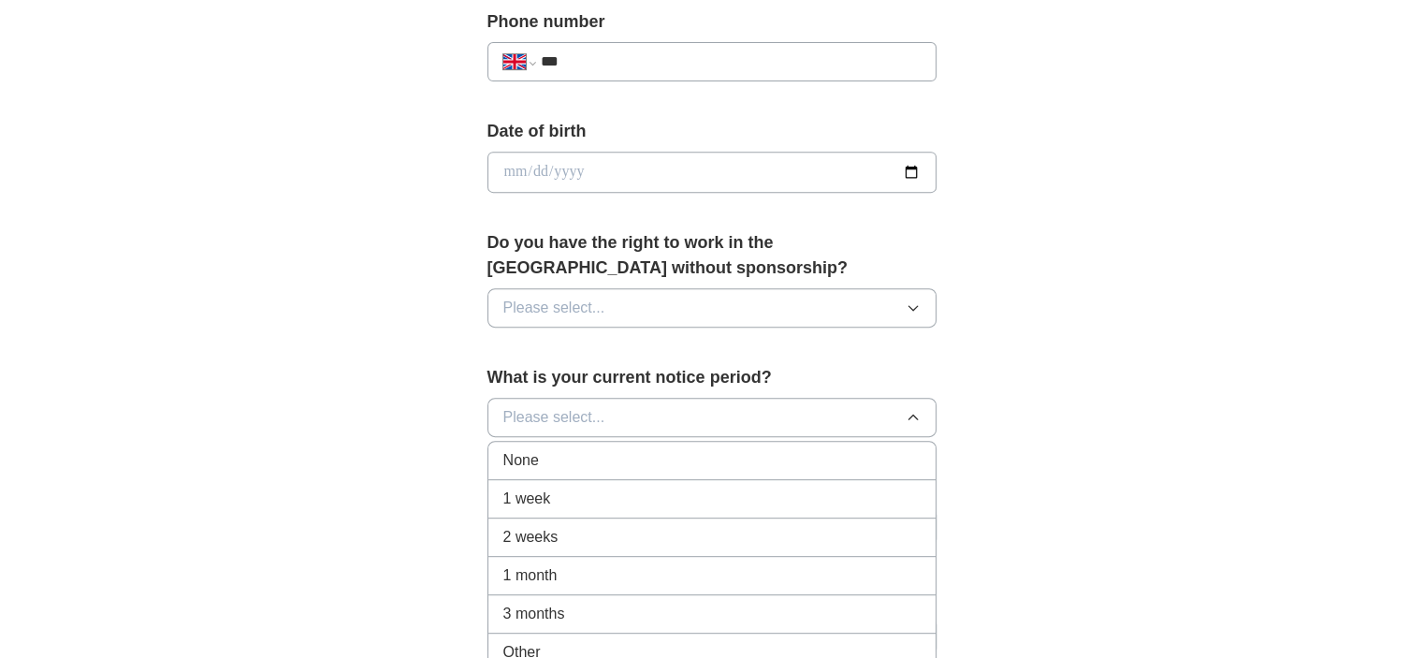
click at [574, 441] on li "None" at bounding box center [711, 460] width 447 height 38
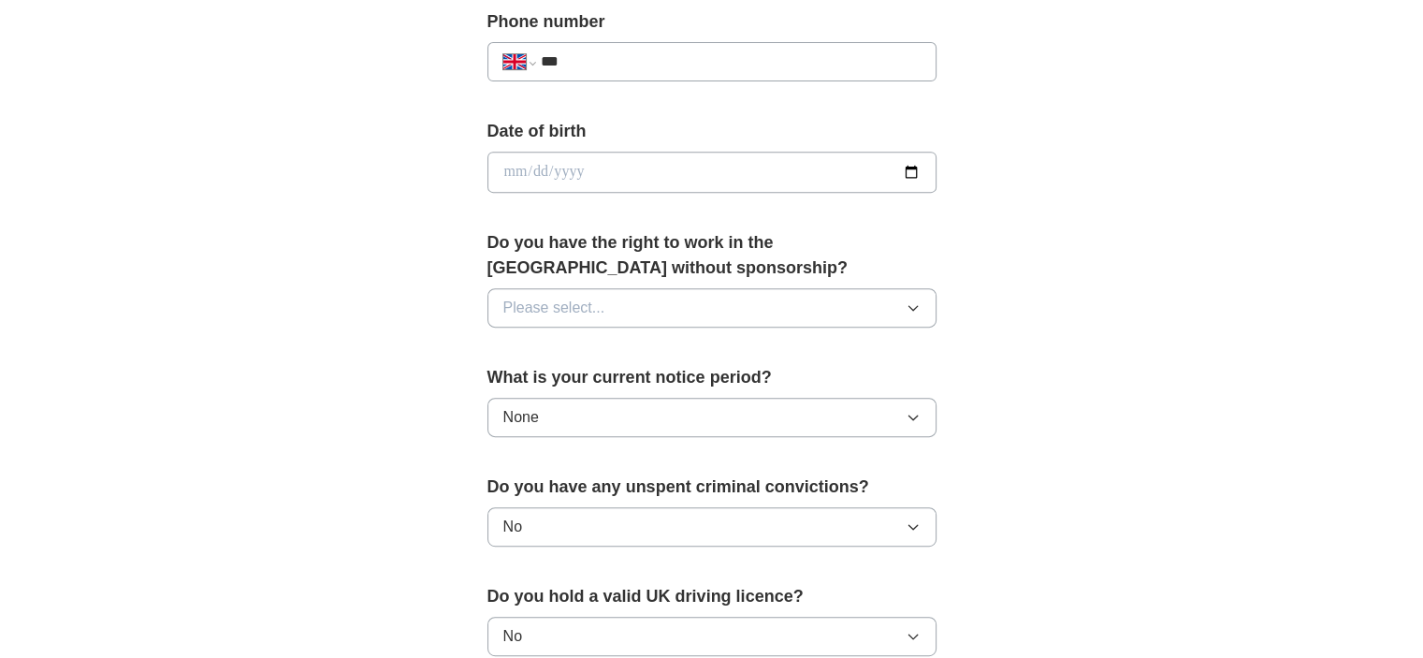
click at [568, 296] on span "Please select..." at bounding box center [554, 307] width 102 height 22
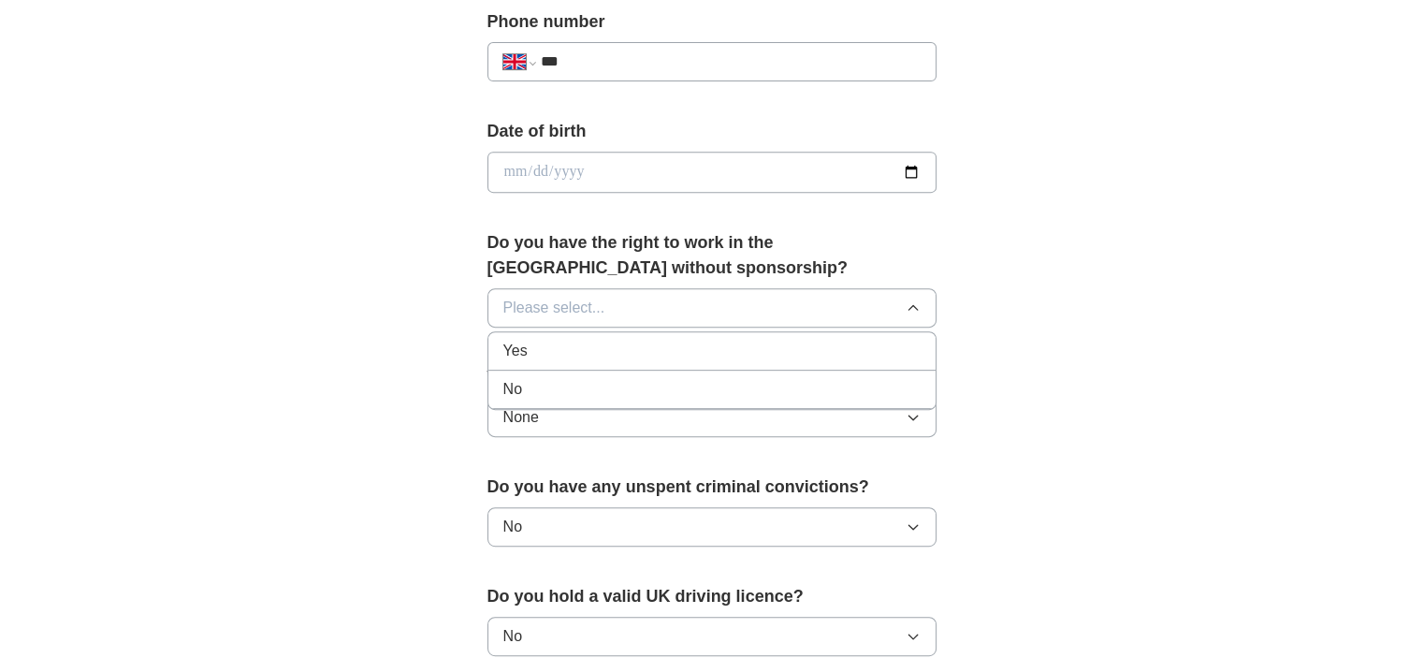
click at [557, 383] on div "No" at bounding box center [711, 389] width 417 height 22
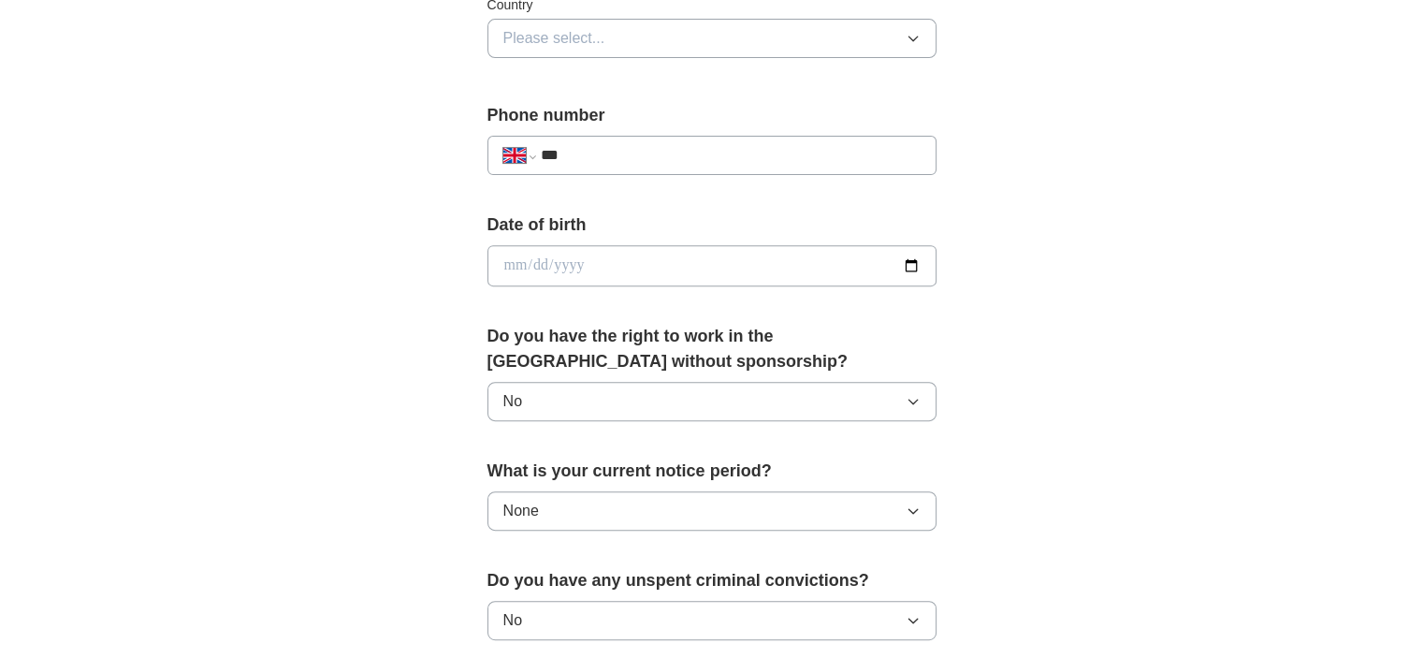
scroll to position [655, 0]
click at [515, 261] on input "date" at bounding box center [711, 265] width 449 height 41
click at [553, 267] on input "date" at bounding box center [711, 265] width 449 height 41
click at [553, 263] on input "date" at bounding box center [711, 265] width 449 height 41
click at [555, 260] on input "date" at bounding box center [711, 265] width 449 height 41
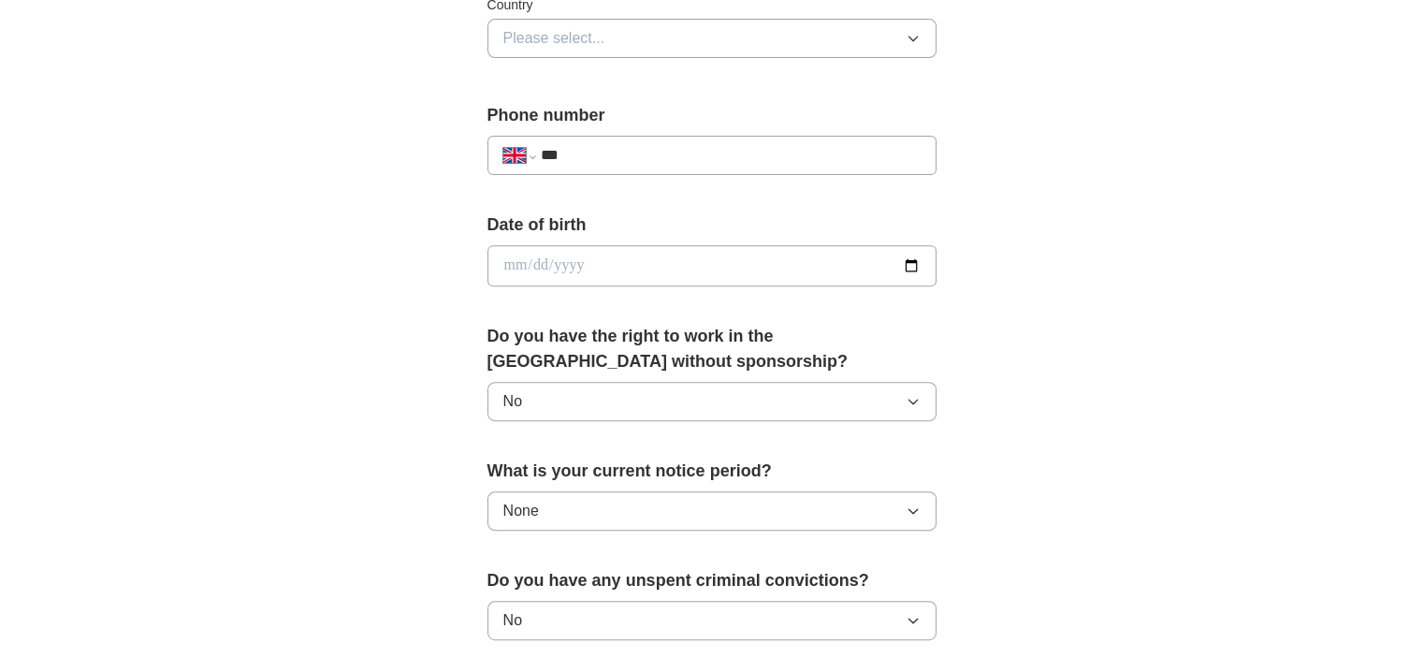
click at [571, 260] on input "date" at bounding box center [711, 265] width 449 height 41
type input "**********"
click at [637, 193] on form "**********" at bounding box center [711, 406] width 449 height 1309
click at [647, 164] on input "***" at bounding box center [730, 155] width 380 height 22
type input "**********"
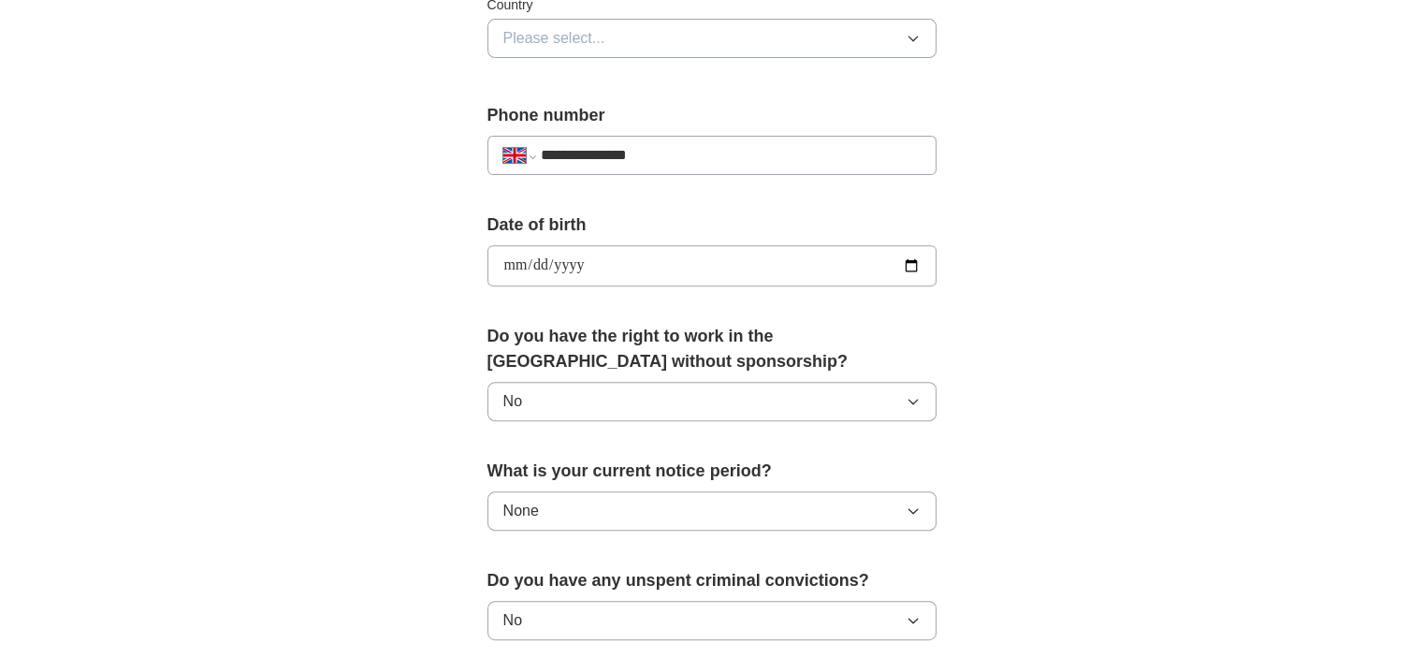
type input "**********"
type input "*********"
type input "*******"
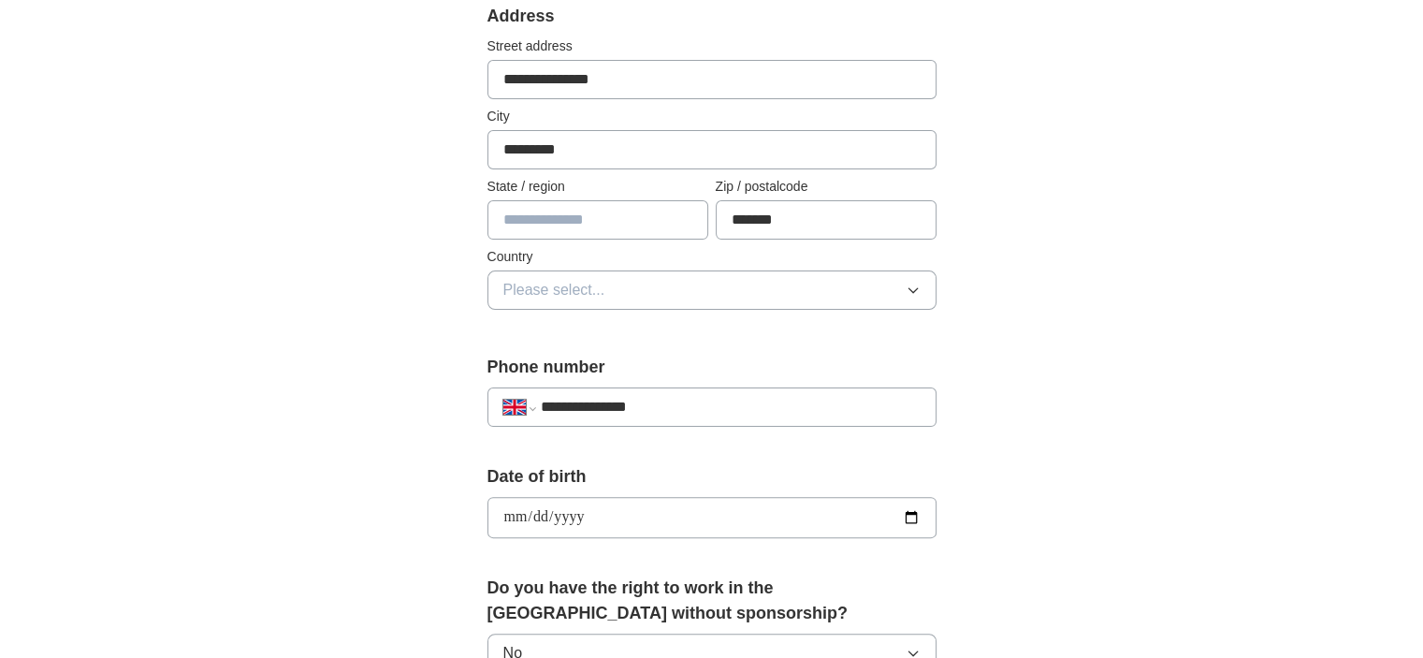
scroll to position [374, 0]
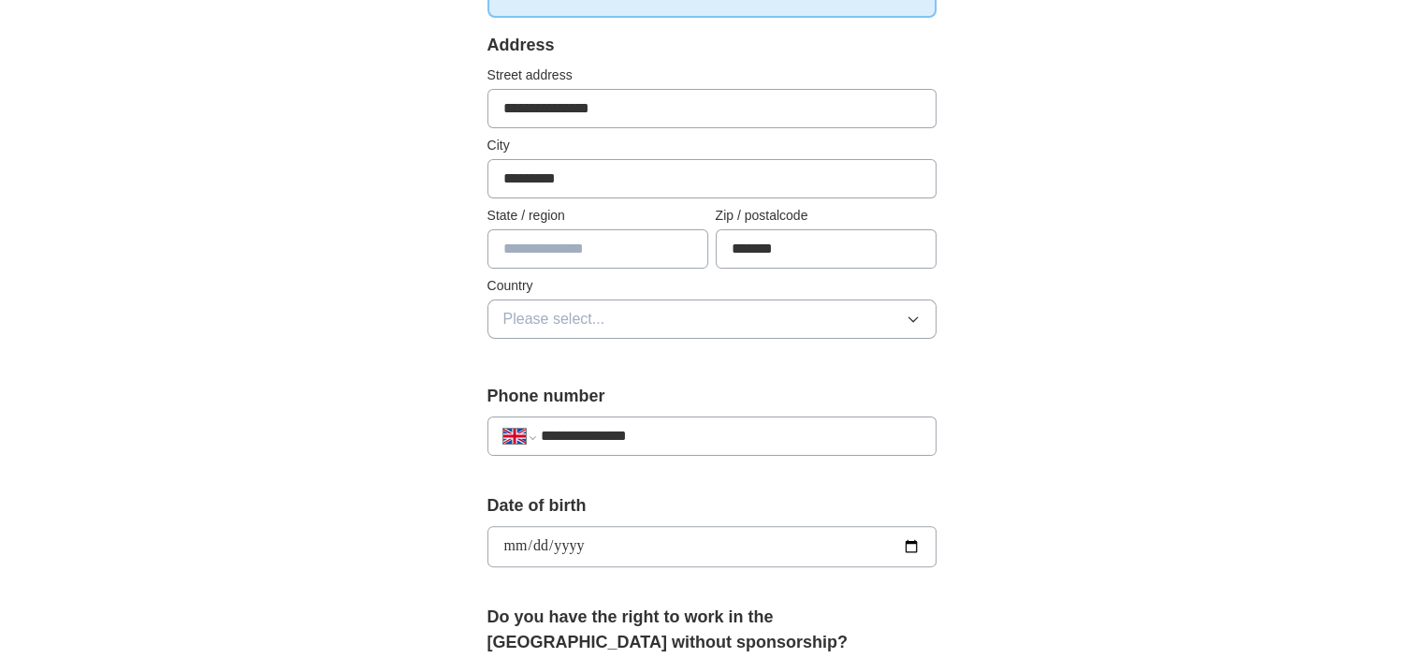
click at [591, 299] on button "Please select..." at bounding box center [711, 318] width 449 height 39
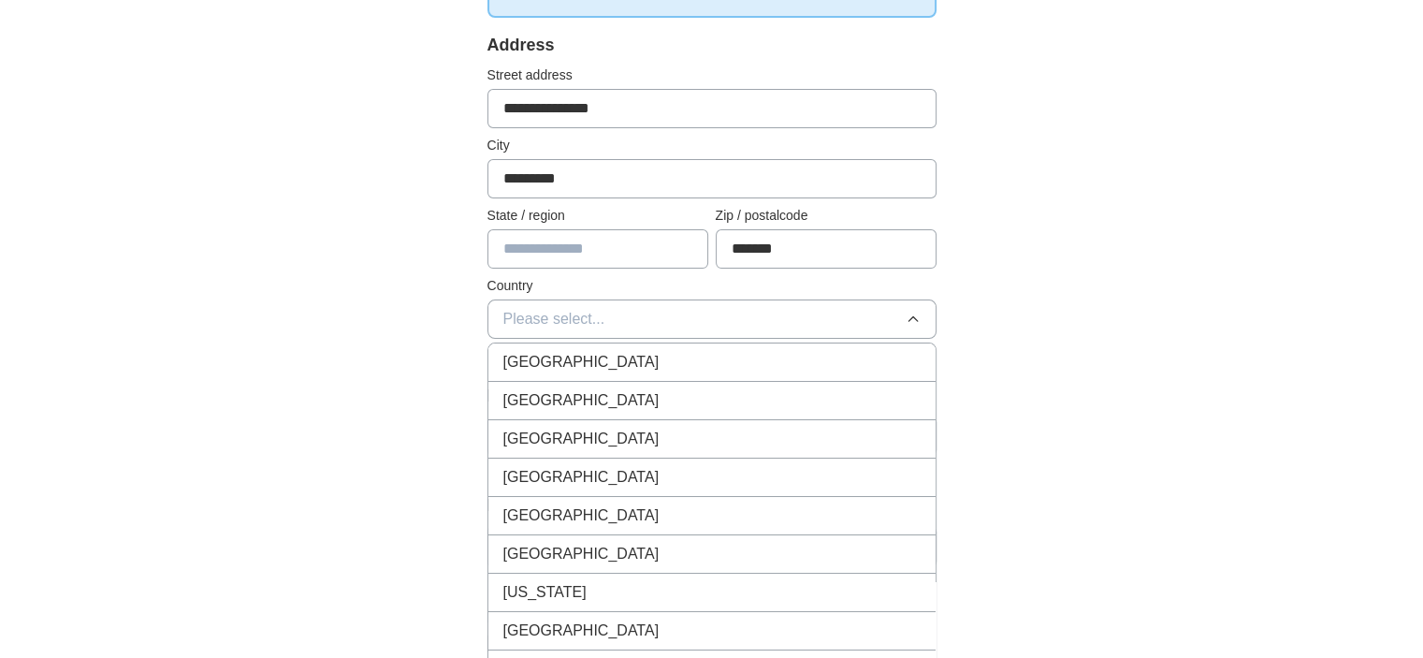
click at [594, 358] on span "[GEOGRAPHIC_DATA]" at bounding box center [581, 362] width 156 height 22
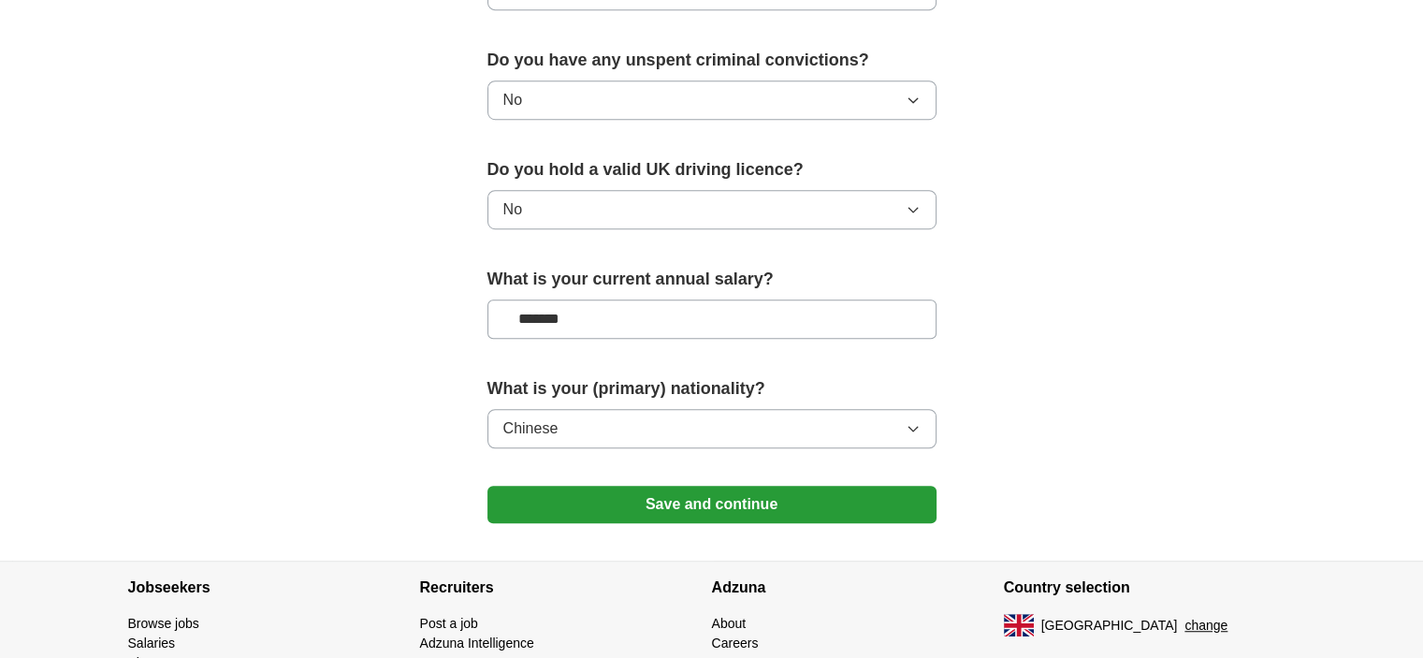
scroll to position [1279, 0]
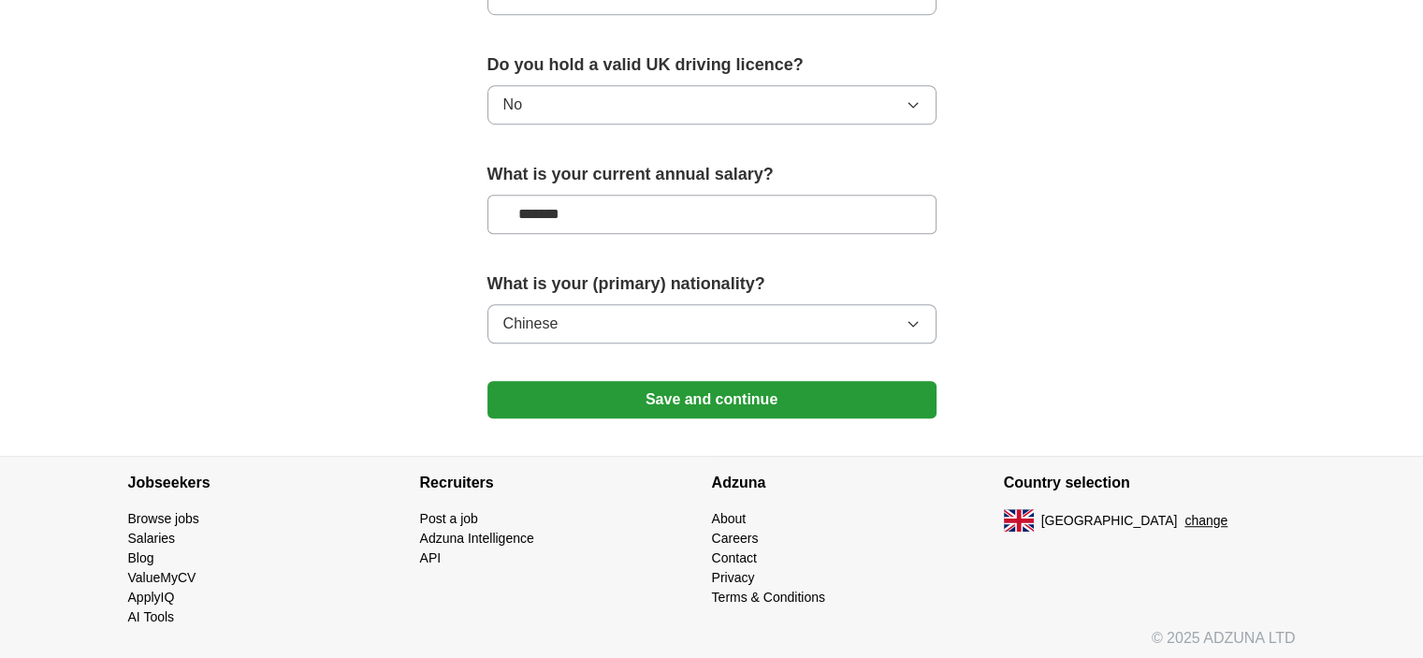
click at [644, 388] on button "Save and continue" at bounding box center [711, 399] width 449 height 37
